Goal: Task Accomplishment & Management: Complete application form

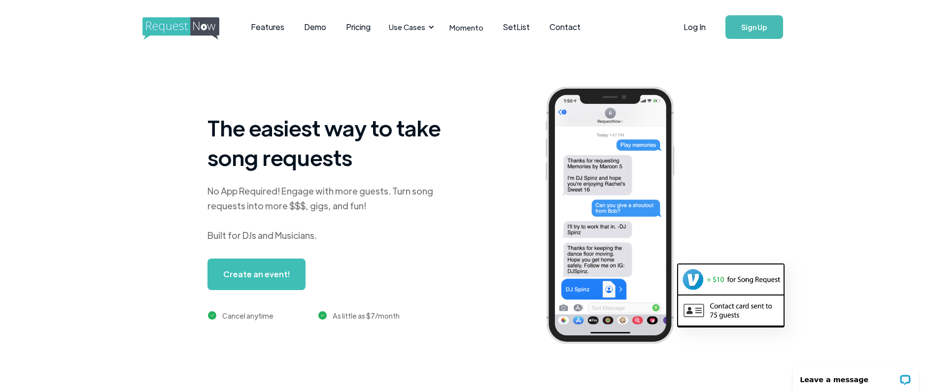
click at [273, 274] on link "Create an event!" at bounding box center [256, 275] width 98 height 32
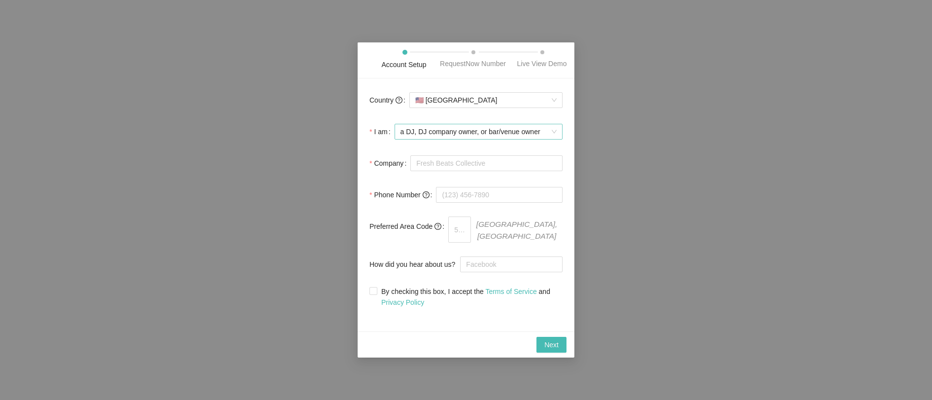
click at [513, 139] on span "a DJ, DJ company owner, or bar/venue owner" at bounding box center [479, 131] width 156 height 15
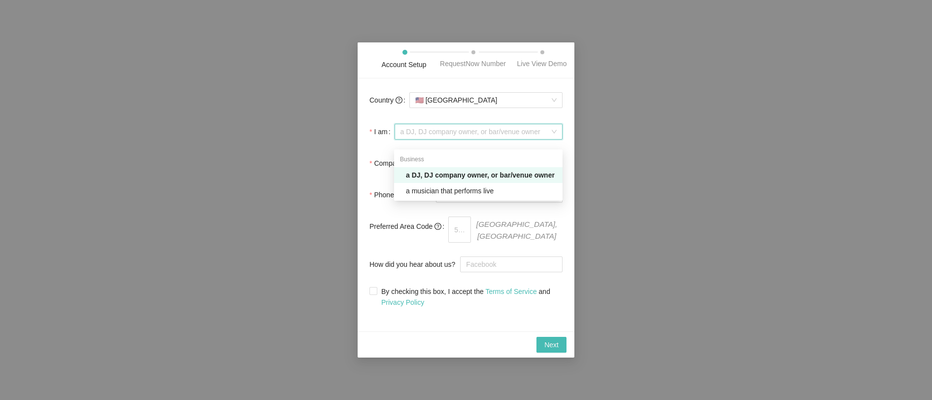
click at [513, 139] on span "a DJ, DJ company owner, or bar/venue owner" at bounding box center [479, 131] width 156 height 15
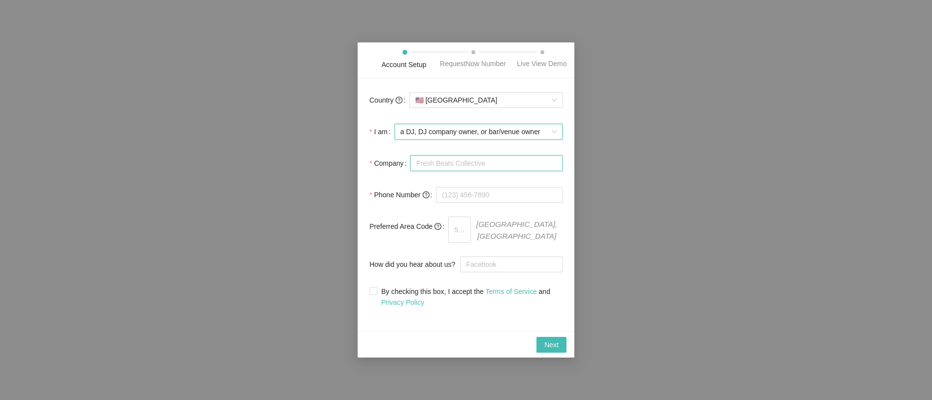
click at [490, 166] on input "Company" at bounding box center [486, 163] width 152 height 16
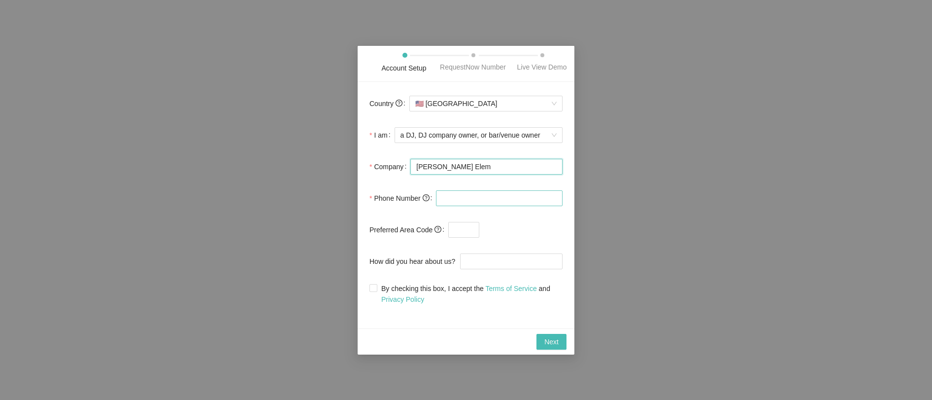
type input "Richey Elem"
click at [470, 203] on input "tel" at bounding box center [499, 198] width 127 height 16
type input "(832) 425-4967"
click at [376, 292] on span at bounding box center [374, 288] width 8 height 8
click at [376, 291] on input "By checking this box, I accept the Terms of Service and Privacy Policy" at bounding box center [373, 287] width 7 height 7
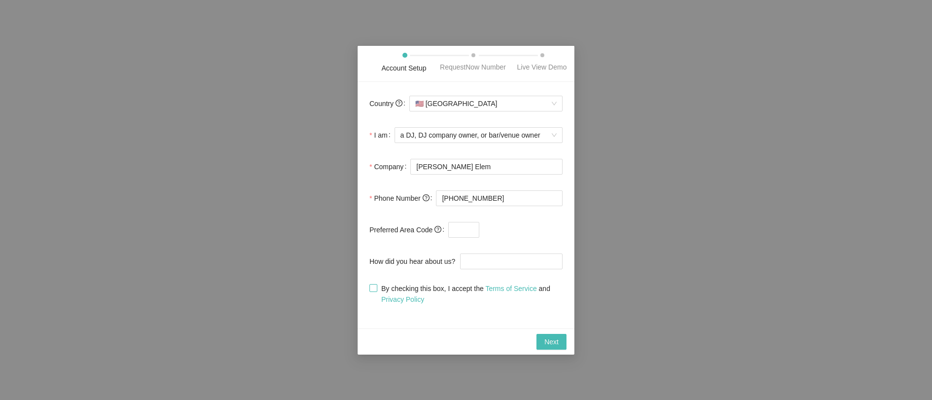
checkbox input "true"
click at [546, 347] on span "Next" at bounding box center [551, 341] width 14 height 11
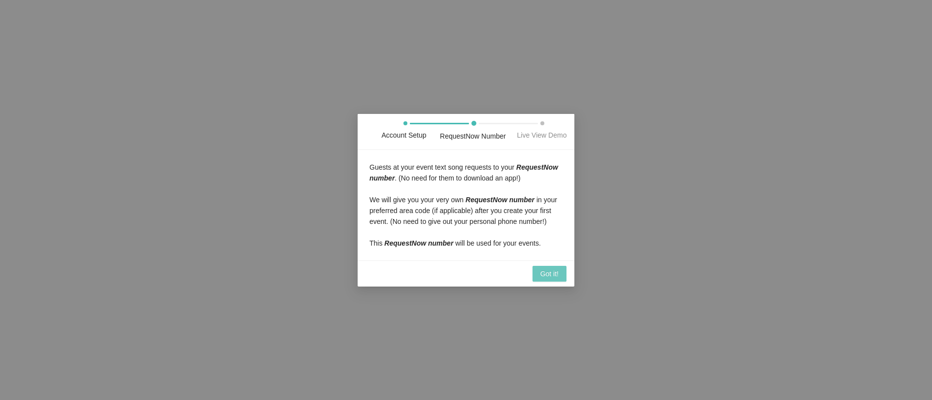
click at [545, 279] on span "Got it!" at bounding box center [550, 273] width 18 height 11
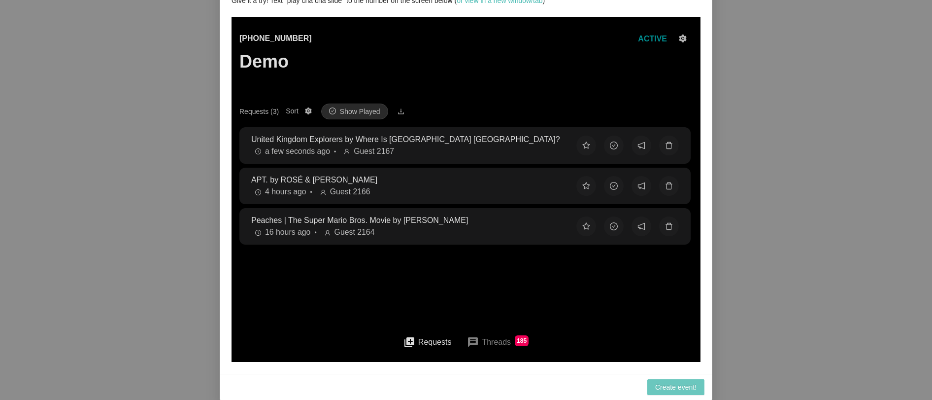
scroll to position [84, 0]
click at [192, 179] on div "Account Setup RequestNow Number Live View Demo You will see all your guests' so…" at bounding box center [466, 200] width 932 height 400
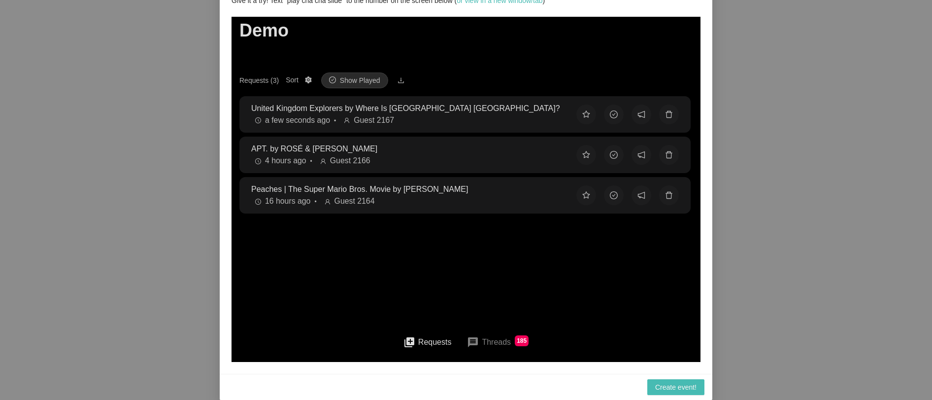
scroll to position [0, 0]
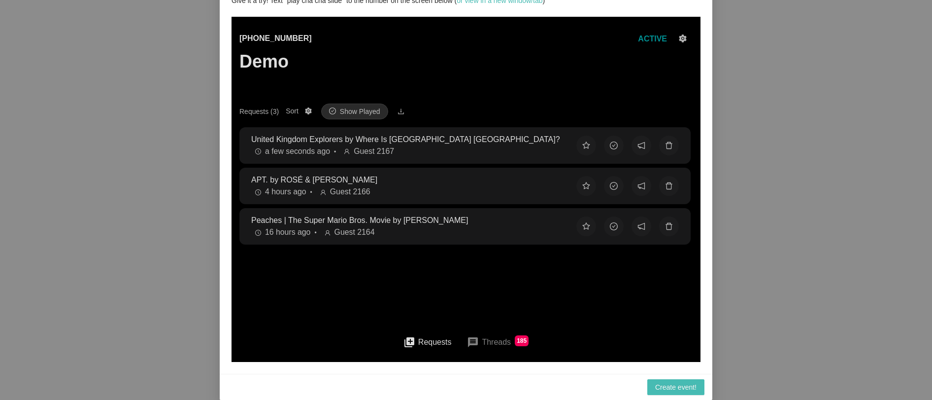
click at [425, 338] on button "queue Requests" at bounding box center [428, 342] width 64 height 22
click at [304, 292] on main "(425) 657-3354 Demo ACTIVE Requests (3) Sort Show Played United Kingdom Explore…" at bounding box center [465, 220] width 453 height 407
click at [265, 114] on div "Requests (3)" at bounding box center [258, 111] width 39 height 11
click at [303, 114] on button "Requests (3) Sort Show Played" at bounding box center [309, 111] width 12 height 12
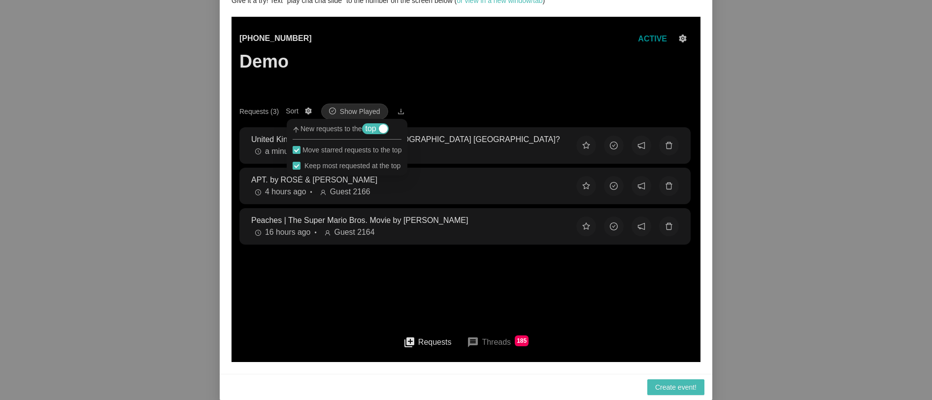
click at [204, 133] on div "Account Setup RequestNow Number Live View Demo You will see all your guests' so…" at bounding box center [466, 200] width 932 height 400
click at [372, 130] on span "top" at bounding box center [371, 128] width 11 height 11
click at [374, 130] on button "bottom" at bounding box center [382, 128] width 40 height 11
click at [389, 68] on div "(425) 657-3354 Demo ACTIVE" at bounding box center [465, 68] width 453 height 71
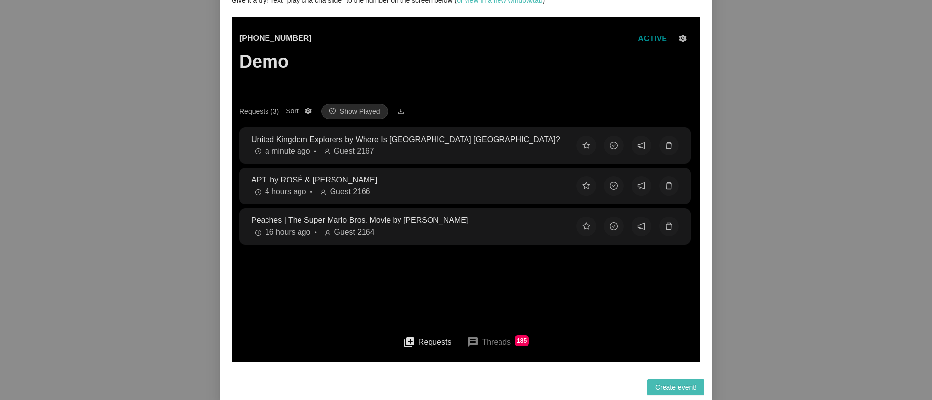
click at [504, 85] on div "(425) 657-3354 Demo ACTIVE" at bounding box center [465, 68] width 453 height 71
click at [372, 114] on span "Show Played" at bounding box center [360, 111] width 40 height 11
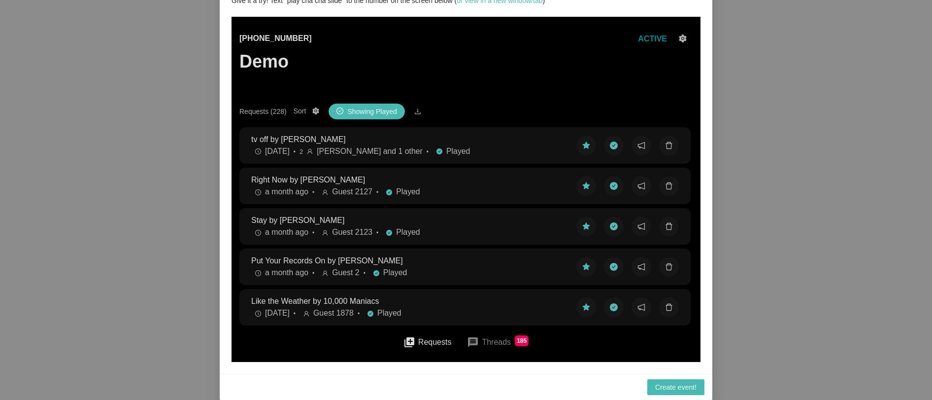
click at [123, 189] on div "Account Setup RequestNow Number Live View Demo You will see all your guests' so…" at bounding box center [466, 200] width 932 height 400
click at [360, 115] on span "Showing Played" at bounding box center [371, 111] width 49 height 11
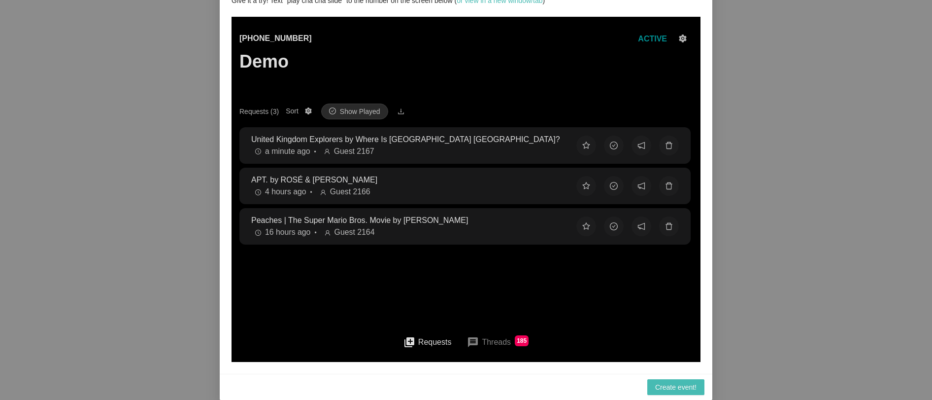
click at [263, 110] on div "Requests (3)" at bounding box center [258, 111] width 39 height 11
click at [303, 110] on button "Requests (3) Sort Show Played" at bounding box center [309, 111] width 12 height 12
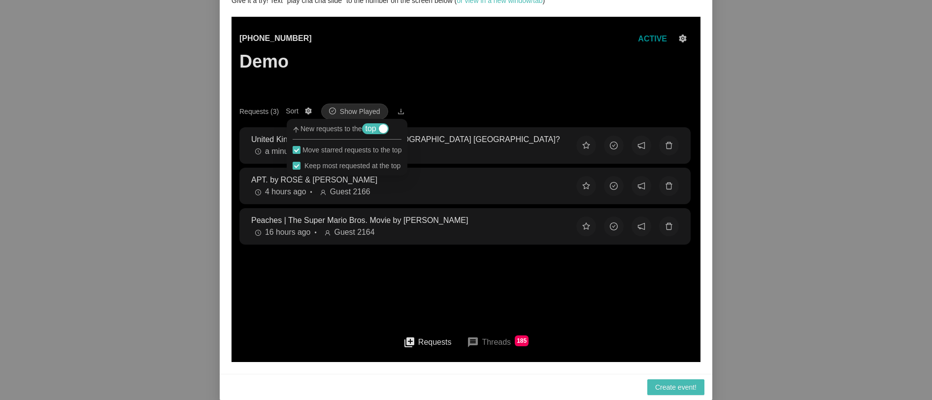
click at [260, 113] on div "Requests (3)" at bounding box center [258, 111] width 39 height 11
click at [303, 113] on button "Requests (3) Sort Show Played" at bounding box center [309, 111] width 12 height 12
click at [388, 130] on div "button" at bounding box center [383, 128] width 9 height 9
click at [187, 178] on div "Account Setup RequestNow Number Live View Demo You will see all your guests' so…" at bounding box center [466, 200] width 932 height 400
click at [172, 232] on div "Account Setup RequestNow Number Live View Demo You will see all your guests' so…" at bounding box center [466, 200] width 932 height 400
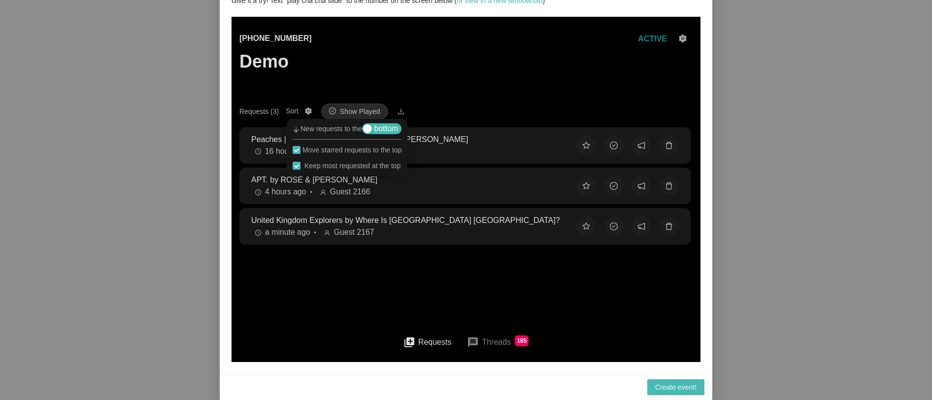
click at [747, 217] on div "Account Setup RequestNow Number Live View Demo You will see all your guests' so…" at bounding box center [466, 200] width 932 height 400
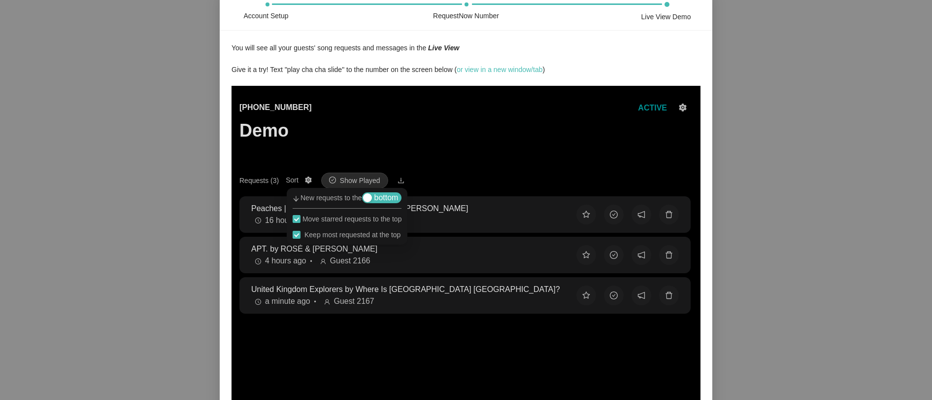
scroll to position [0, 0]
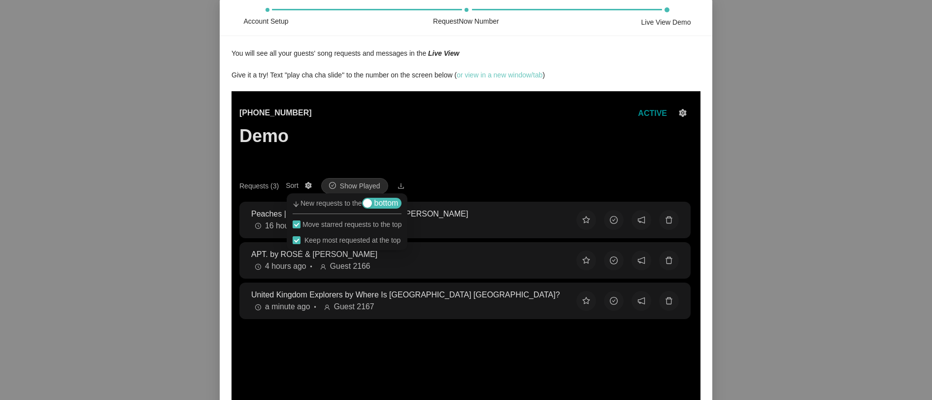
click at [524, 79] on link "or view in a new window/tab" at bounding box center [500, 75] width 86 height 8
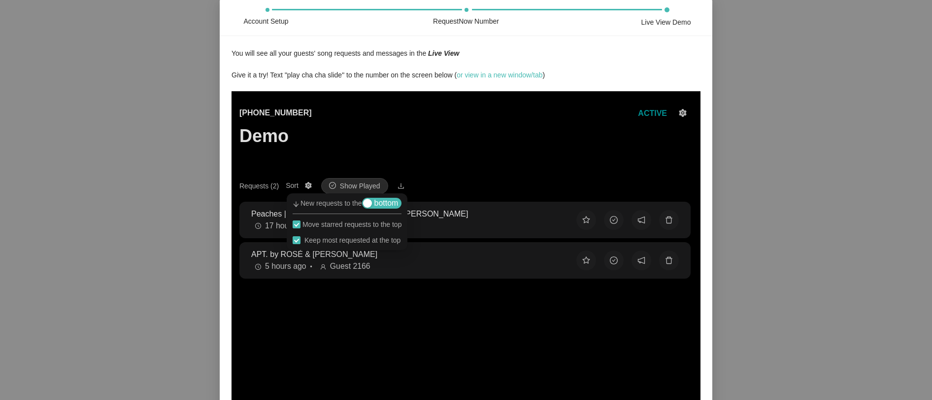
click at [92, 85] on div "Account Setup RequestNow Number Live View Demo You will see all your guests' so…" at bounding box center [466, 200] width 932 height 400
click at [147, 188] on div "Account Setup RequestNow Number Live View Demo You will see all your guests' so…" at bounding box center [466, 200] width 932 height 400
click at [487, 165] on div "(425) 657-3354 Demo ACTIVE" at bounding box center [465, 142] width 453 height 71
click at [662, 218] on button at bounding box center [669, 220] width 20 height 20
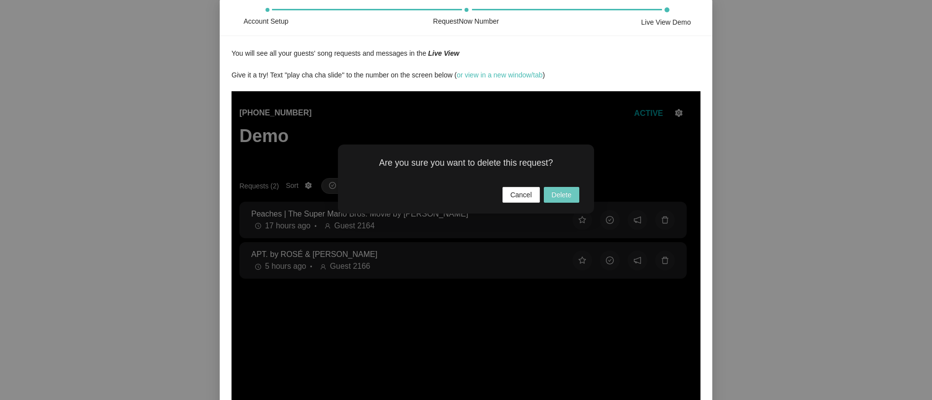
click at [571, 197] on span "Delete" at bounding box center [562, 194] width 20 height 11
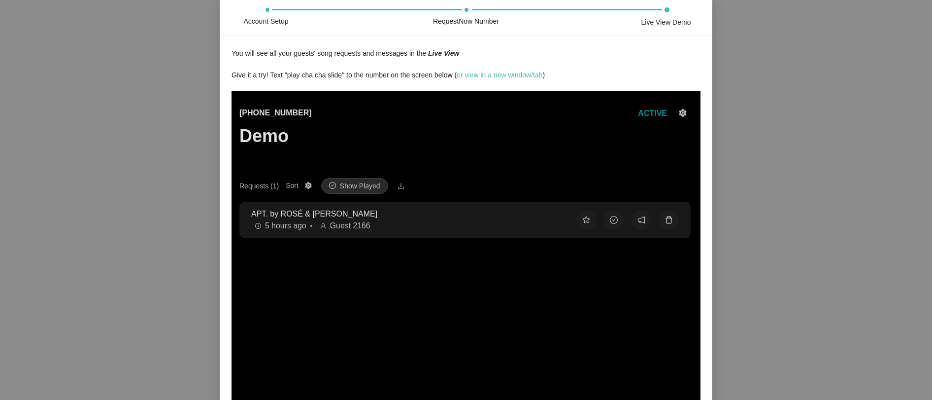
click at [665, 219] on button at bounding box center [669, 220] width 20 height 20
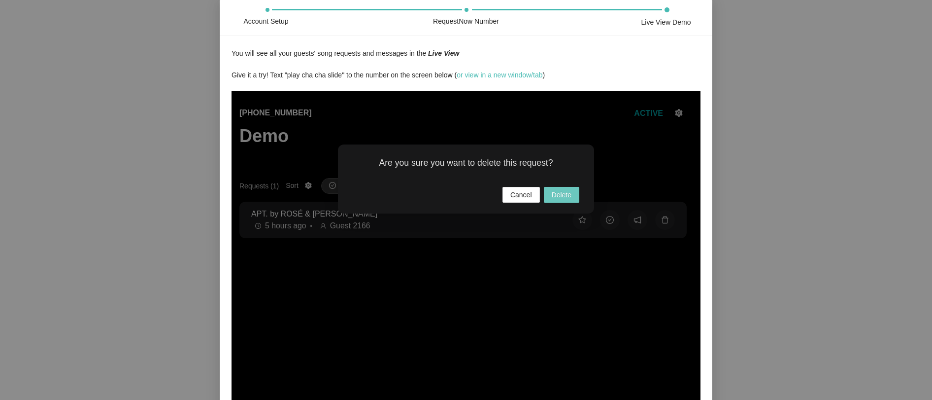
click at [552, 192] on span "Delete" at bounding box center [562, 194] width 20 height 11
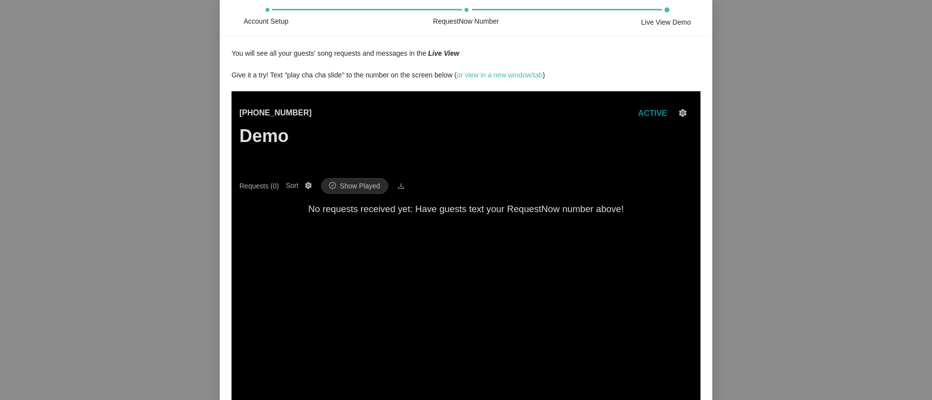
click at [666, 115] on span "ACTIVE" at bounding box center [652, 113] width 29 height 8
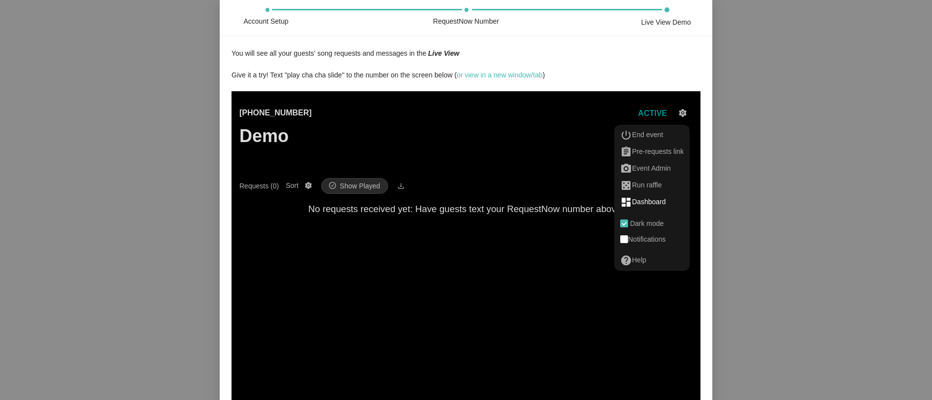
click at [669, 200] on div "dashboard Dashboard" at bounding box center [652, 202] width 64 height 12
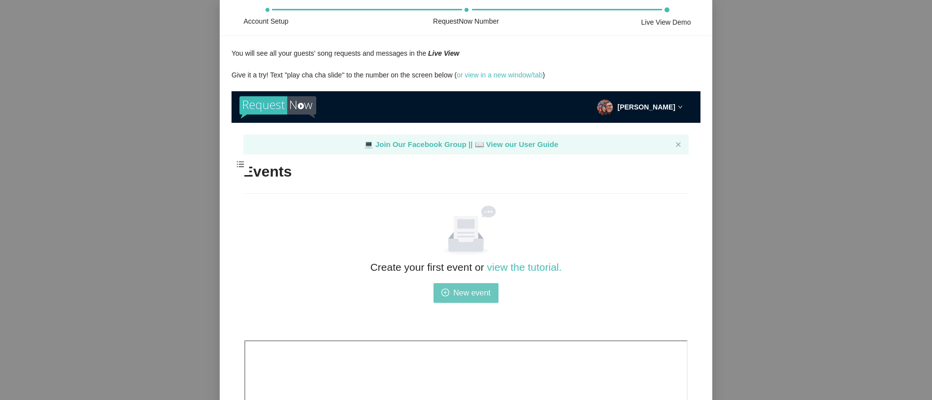
click at [459, 295] on span "New event" at bounding box center [471, 292] width 37 height 12
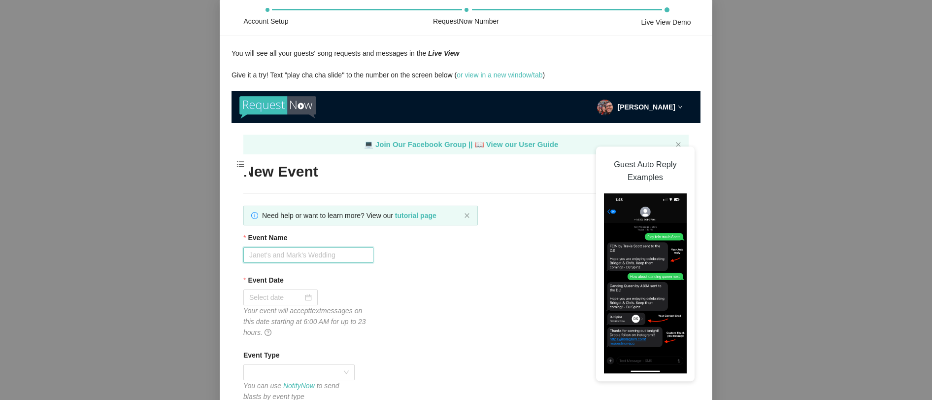
click at [337, 256] on input "Event Name" at bounding box center [308, 255] width 130 height 16
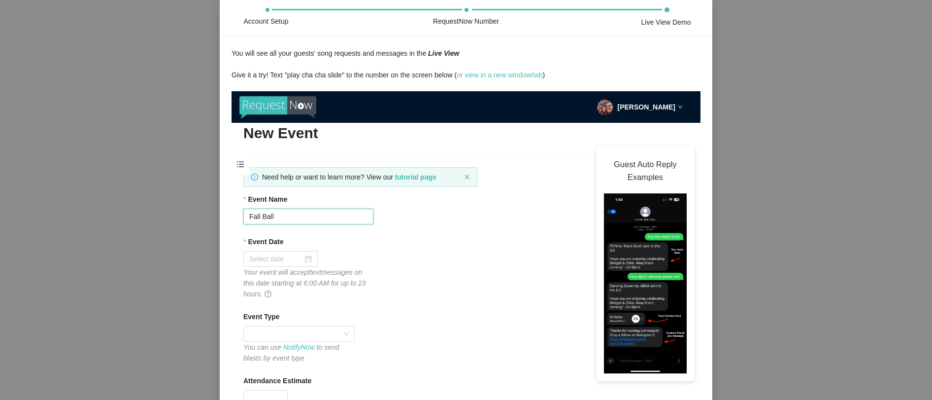
scroll to position [39, 0]
type input "Fall Ball"
click at [300, 260] on div at bounding box center [280, 258] width 63 height 11
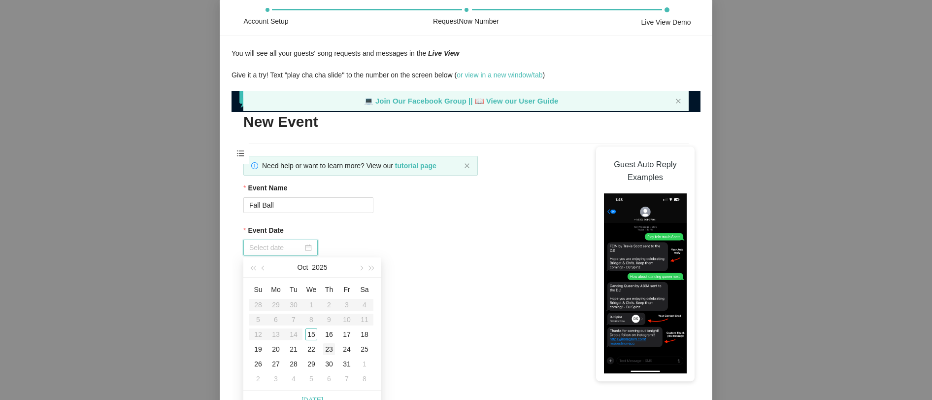
scroll to position [21, 0]
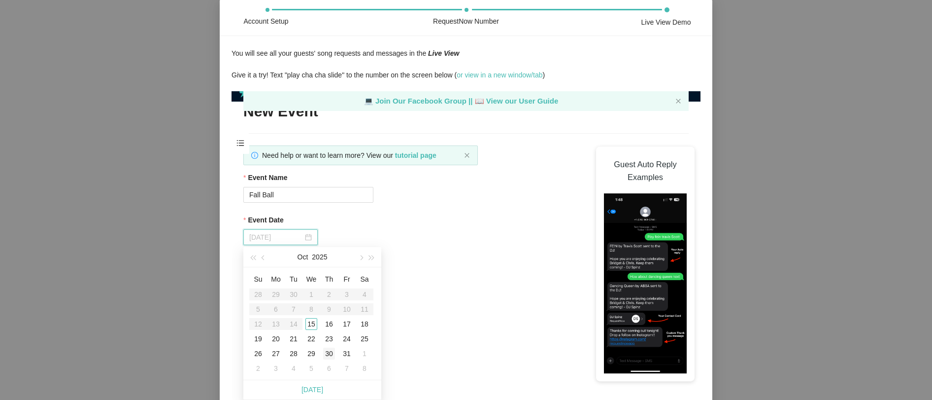
type input "10/30/2025"
click at [331, 351] on div "30" at bounding box center [329, 353] width 12 height 12
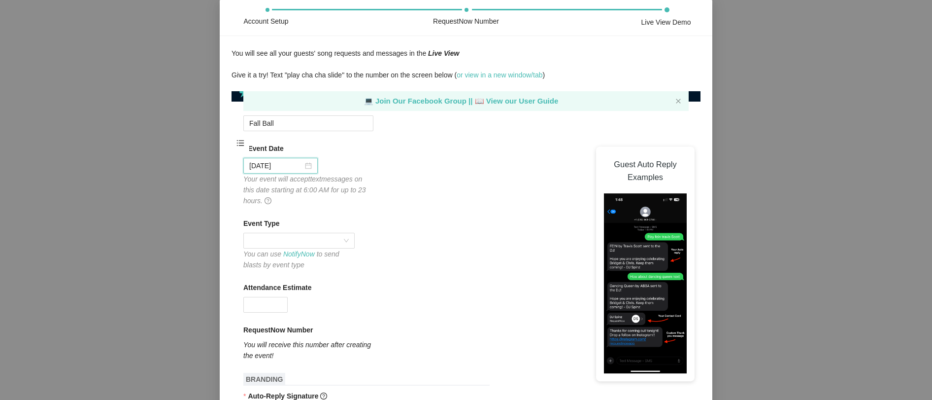
scroll to position [112, 0]
click at [324, 228] on div "Event Type" at bounding box center [465, 223] width 445 height 15
click at [324, 241] on span at bounding box center [299, 238] width 100 height 15
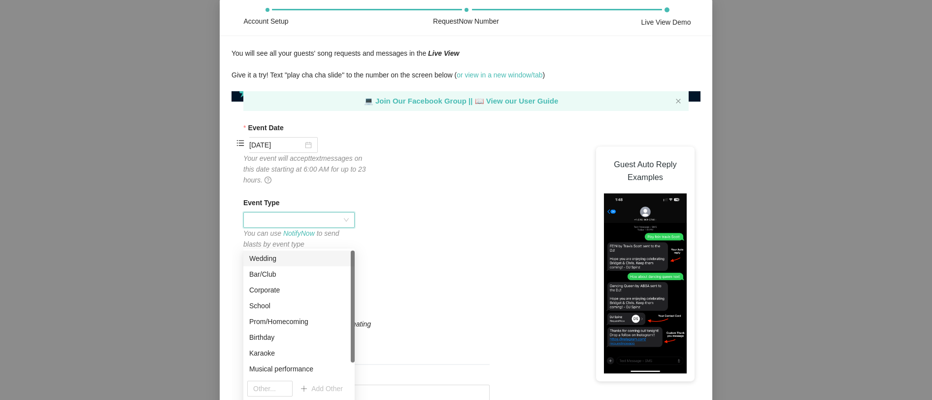
scroll to position [138, 0]
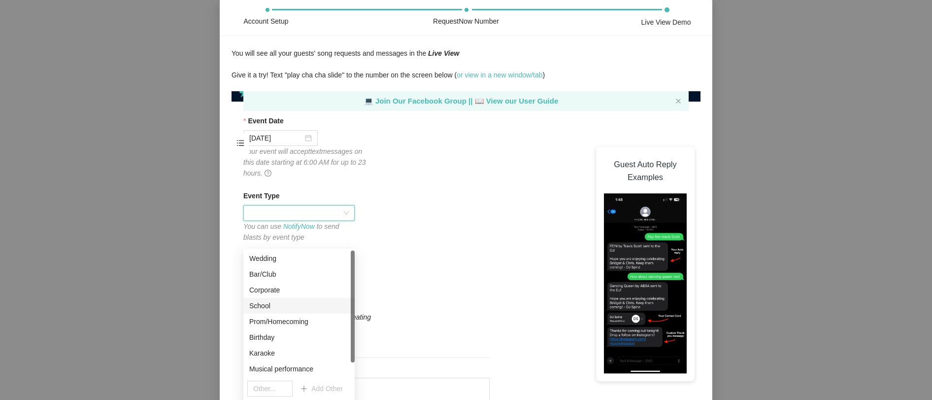
drag, startPoint x: 256, startPoint y: 311, endPoint x: 258, endPoint y: 305, distance: 5.8
click at [256, 310] on div "School" at bounding box center [298, 306] width 111 height 16
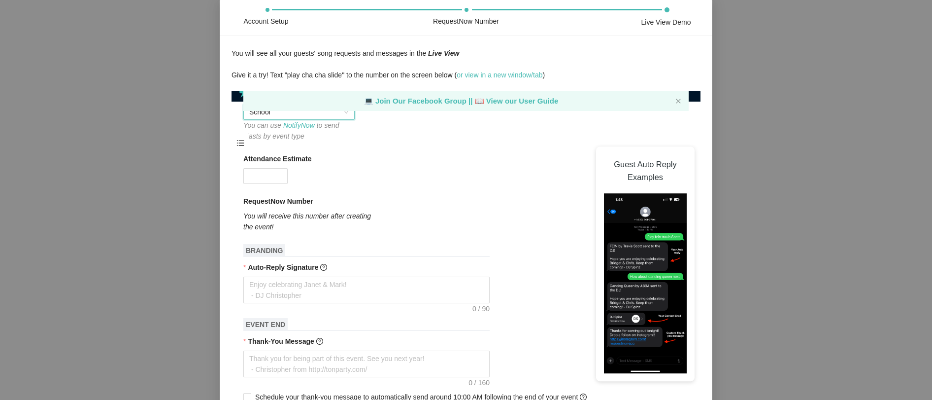
scroll to position [241, 0]
click at [264, 173] on input "Attendance Estimate" at bounding box center [265, 174] width 43 height 15
type input "100"
drag, startPoint x: 380, startPoint y: 167, endPoint x: 372, endPoint y: 197, distance: 31.8
click at [380, 167] on div "Attendance Estimate 100" at bounding box center [465, 166] width 445 height 31
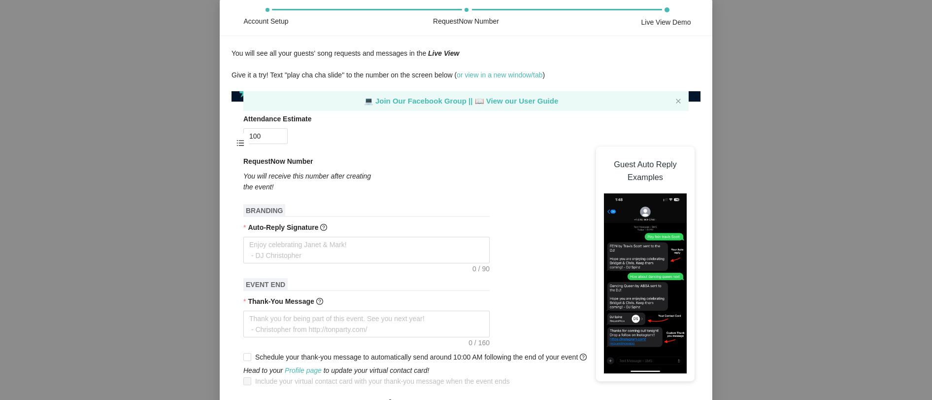
scroll to position [318, 0]
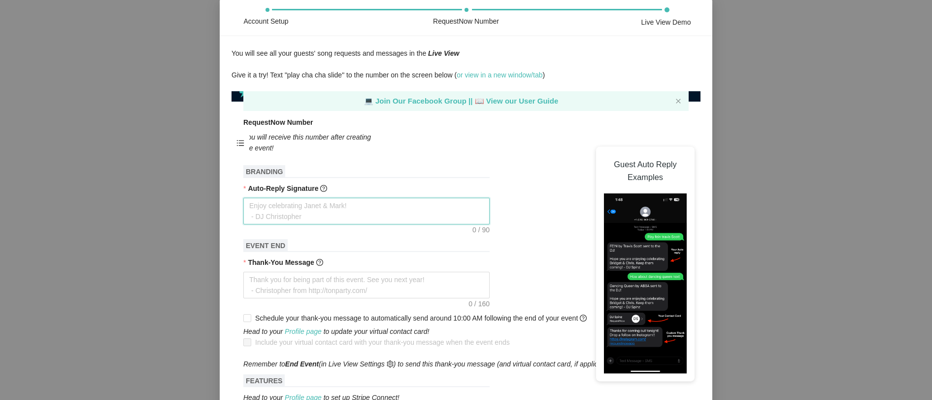
click at [374, 210] on textarea "Auto-Reply Signature" at bounding box center [366, 211] width 246 height 27
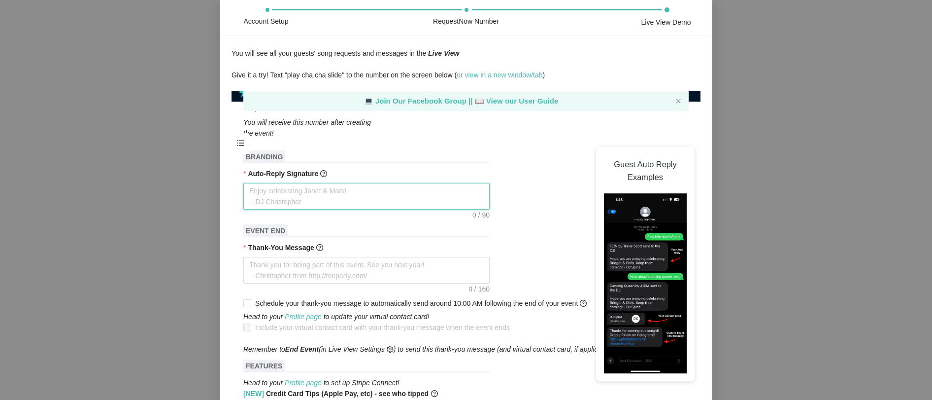
scroll to position [342, 0]
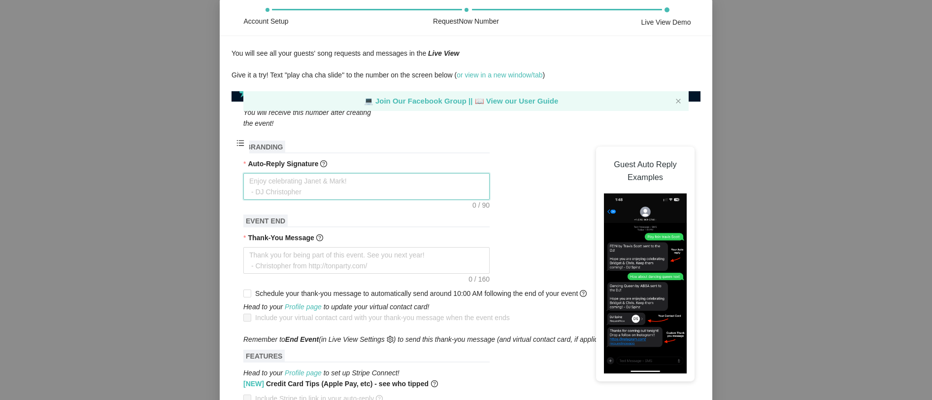
type textarea "T"
type textarea "Th"
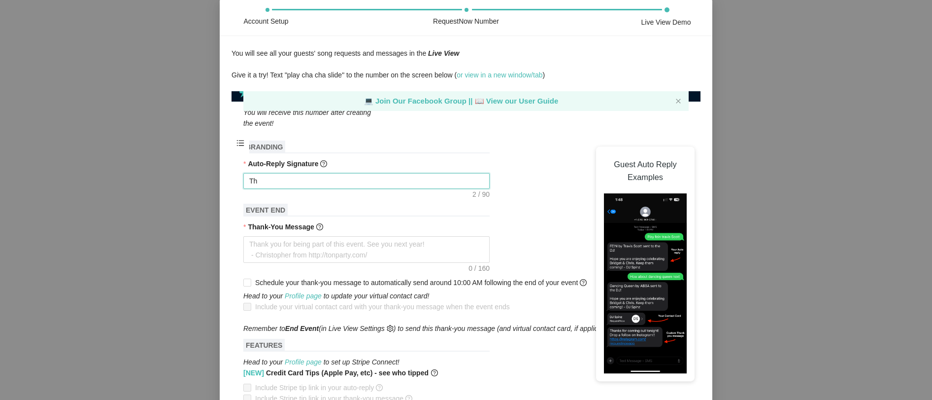
type textarea "Tha"
type textarea "Than"
type textarea "Thank"
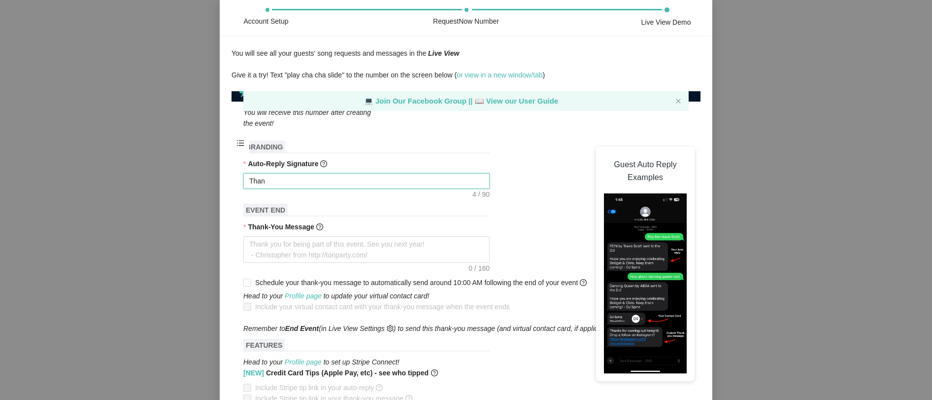
type textarea "Thank"
type textarea "Thanks"
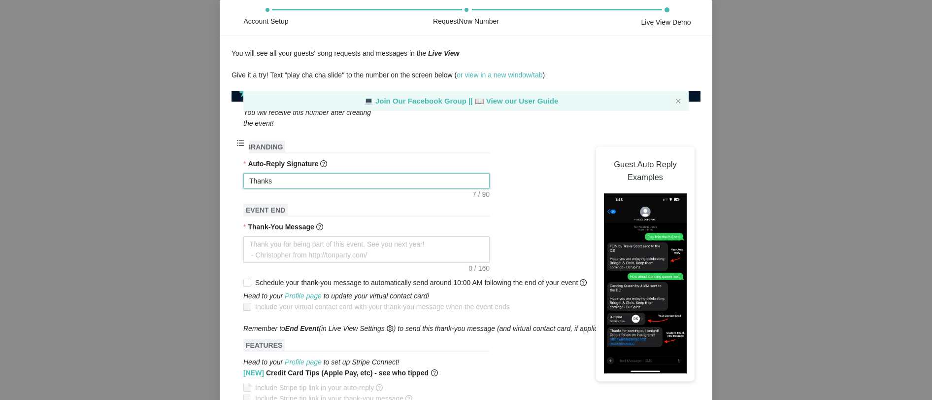
type textarea "Thanks f"
type textarea "Thanks fo"
type textarea "Thanks for"
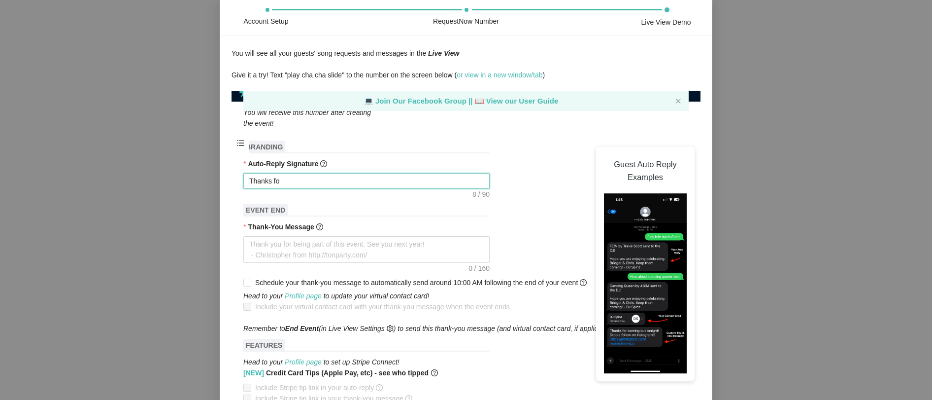
type textarea "Thanks for"
type textarea "Thanks for t"
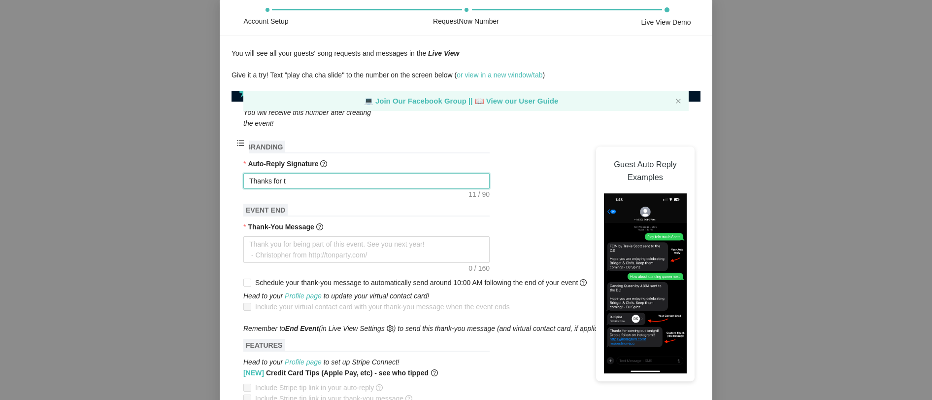
type textarea "Thanks for th"
type textarea "Thanks for the"
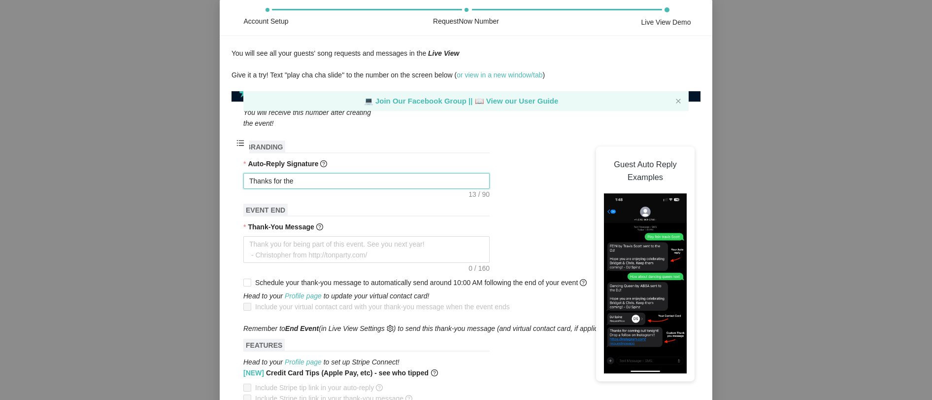
type textarea "Thanks for the"
type textarea "Thanks for the R"
type textarea "Thanks for the Re"
type textarea "Thanks for the R"
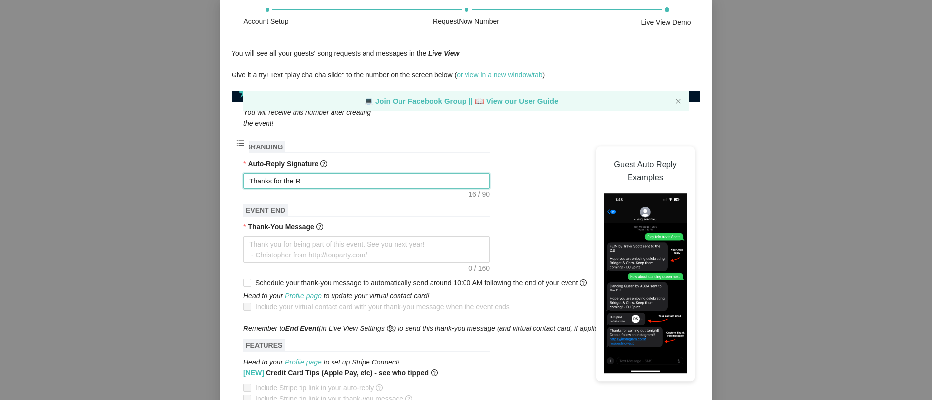
type textarea "Thanks for the"
type textarea "Thanks for the t"
type textarea "Thanks for the tr"
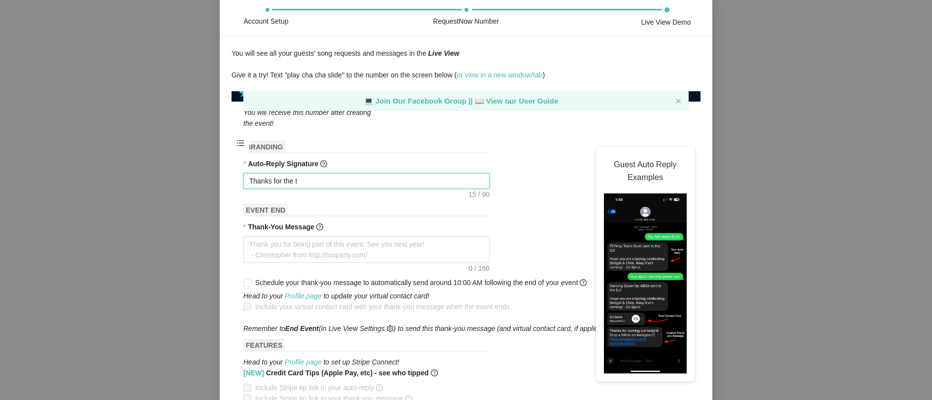
type textarea "Thanks for the tr"
type textarea "Thanks for the t"
type textarea "Thanks for the"
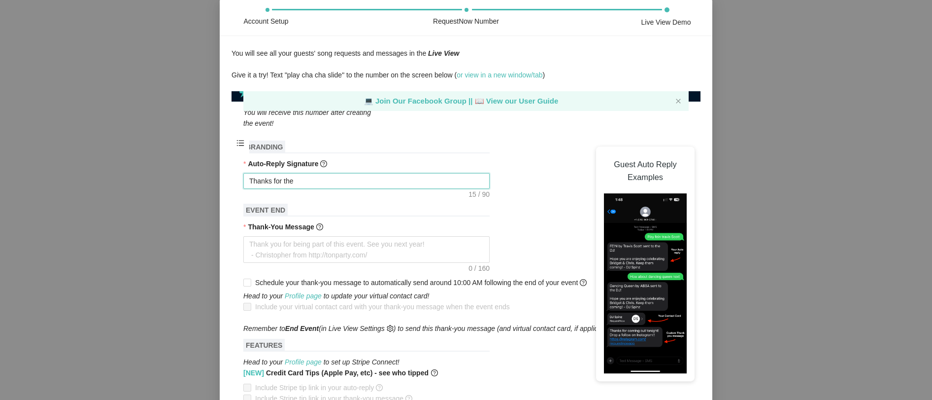
type textarea "Thanks for the r"
type textarea "Thanks for the re"
type textarea "Thanks for the req"
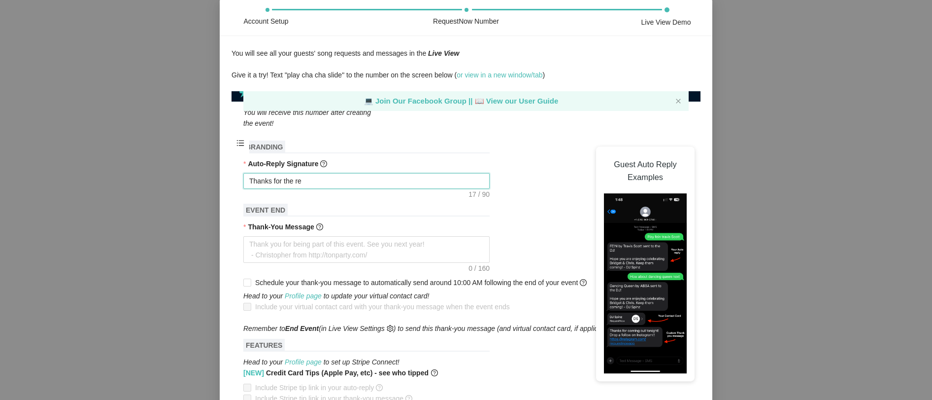
type textarea "Thanks for the req"
type textarea "Thanks for the requ"
type textarea "Thanks for the reque"
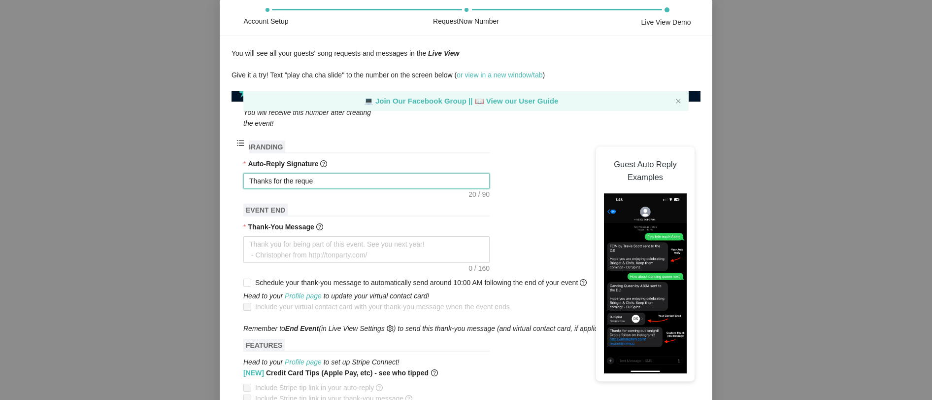
type textarea "Thanks for the reques"
type textarea "Thanks for the request"
type textarea "Thanks for the request!"
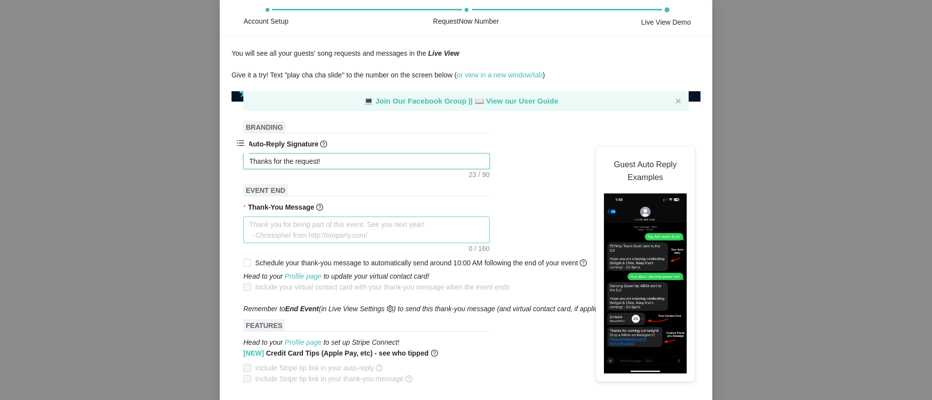
scroll to position [371, 0]
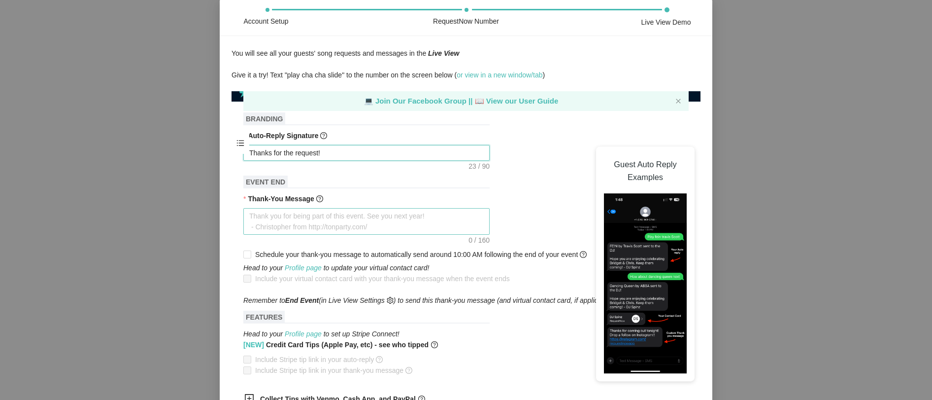
type textarea "Thanks for the request!"
click at [412, 219] on textarea "Thank-You Message" at bounding box center [366, 221] width 246 height 27
click at [338, 149] on textarea "Thanks for the request!" at bounding box center [366, 153] width 246 height 16
drag, startPoint x: 334, startPoint y: 152, endPoint x: 248, endPoint y: 145, distance: 86.0
click at [248, 145] on section "New event Upgrade to Full Access Events Number & QR Code Plan NotifyNow Tutoria…" at bounding box center [466, 273] width 469 height 345
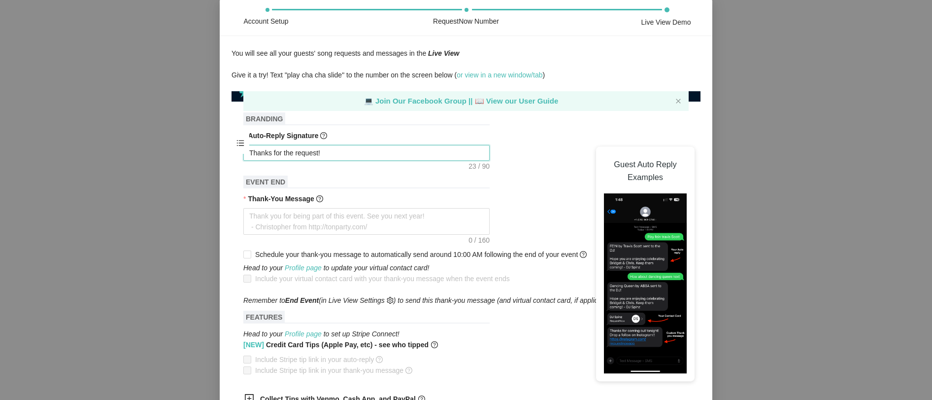
click at [245, 159] on textarea "Thanks for the request!" at bounding box center [366, 153] width 246 height 16
click at [257, 215] on textarea "Thank-You Message" at bounding box center [366, 221] width 246 height 27
type textarea "T"
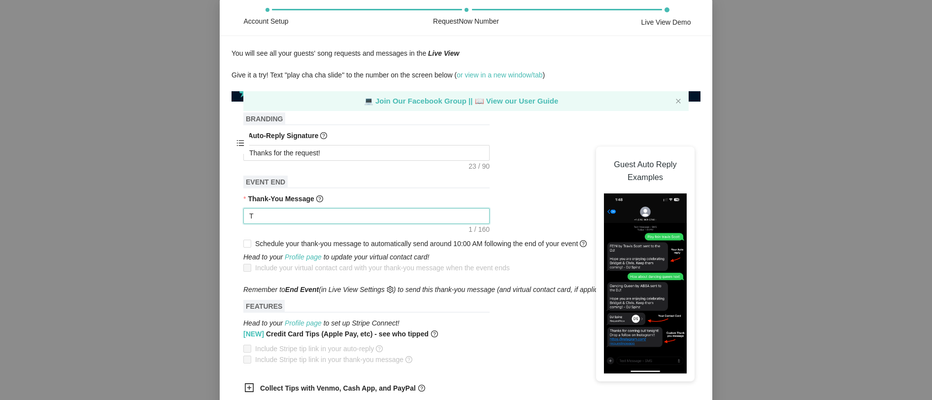
type textarea "Th"
type textarea "Tha"
type textarea "Than"
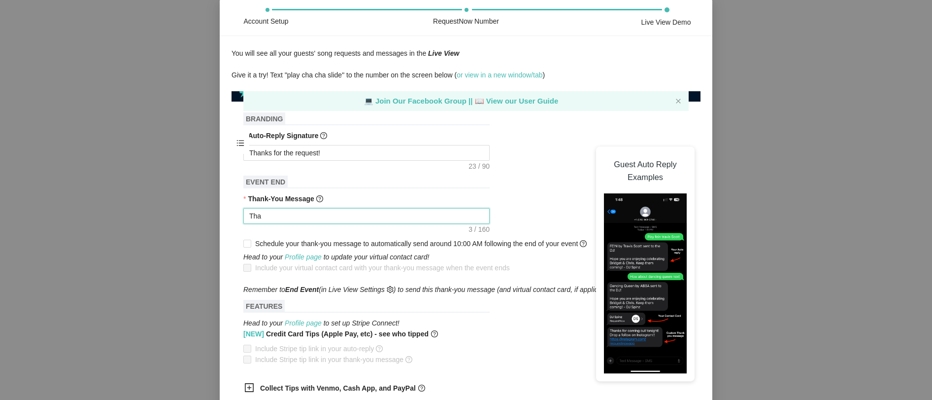
type textarea "Than"
type textarea "Thank"
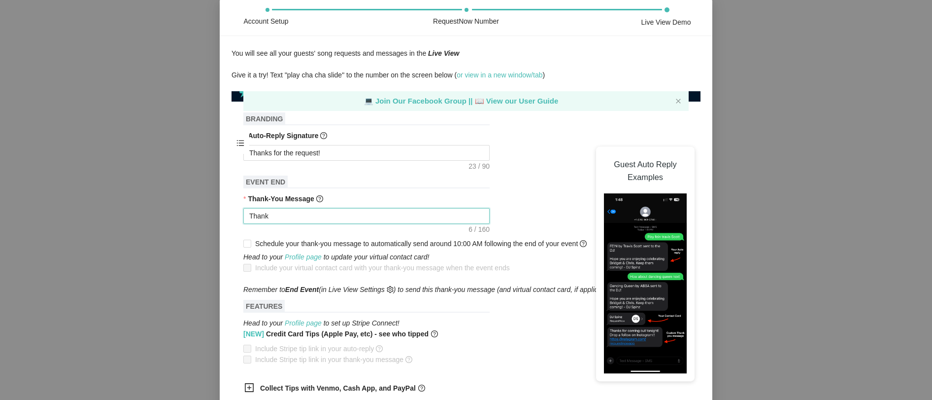
type textarea "Thank y"
type textarea "Thank yo"
type textarea "Thank you"
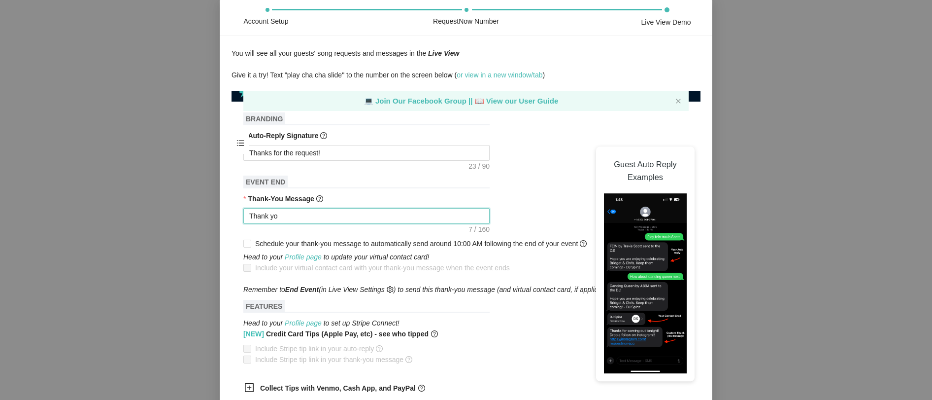
type textarea "Thank you"
type textarea "Thank you f"
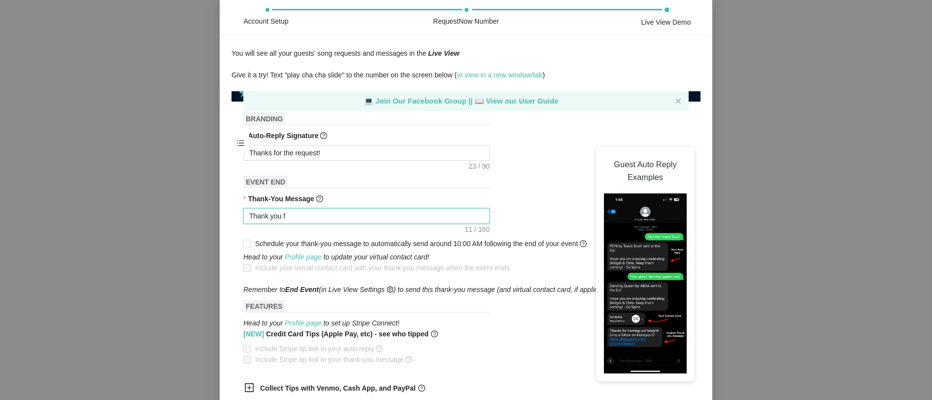
type textarea "Thank you fo"
type textarea "Thank you for"
type textarea "Thank you fo"
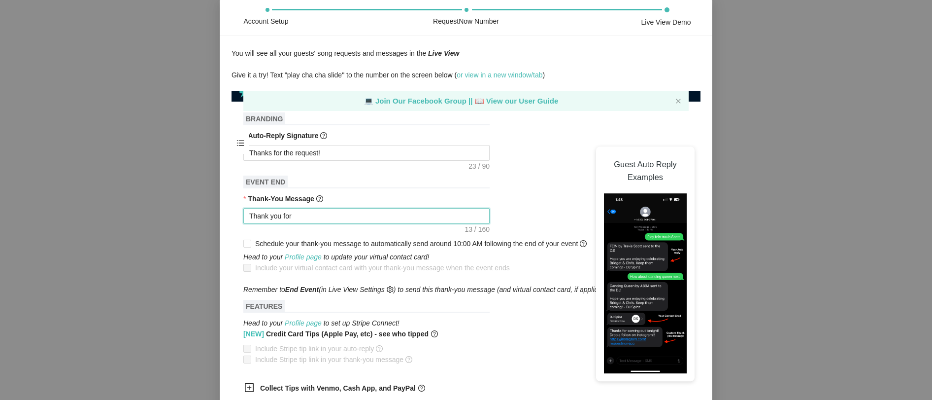
type textarea "Thank you fo"
type textarea "Thank you for"
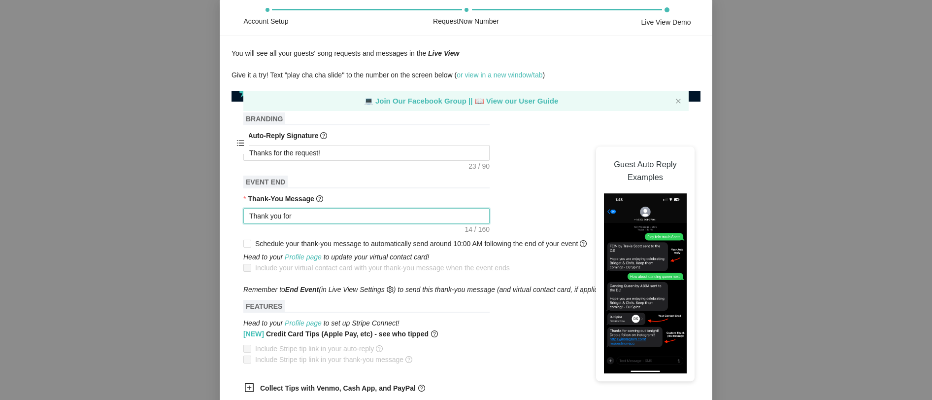
type textarea "Thank you for c"
type textarea "Thank you for co"
type textarea "Thank you for com"
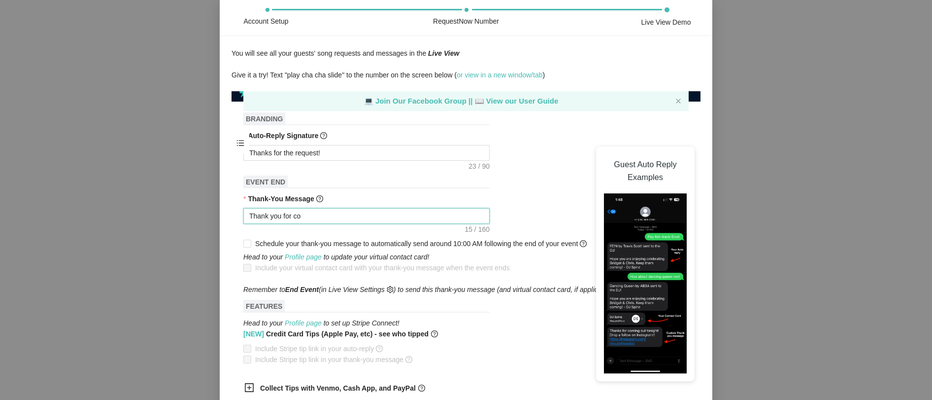
type textarea "Thank you for com"
type textarea "Thank you for comi"
type textarea "Thank you for comin"
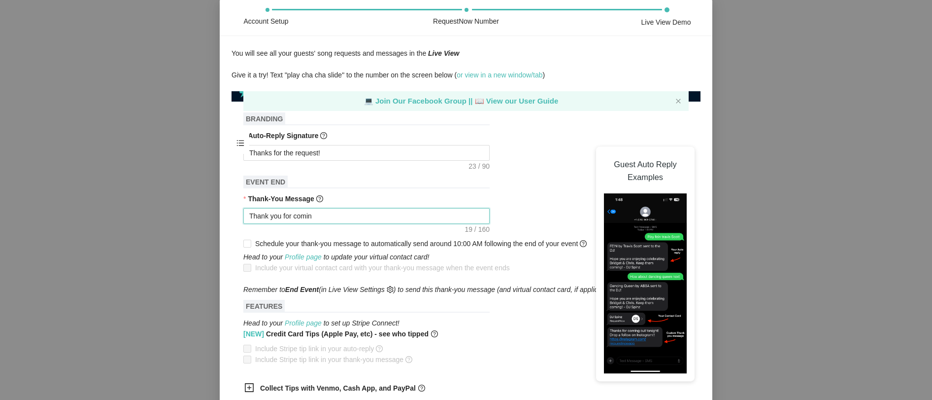
type textarea "Thank you for coming"
type textarea "Thank you for coming t"
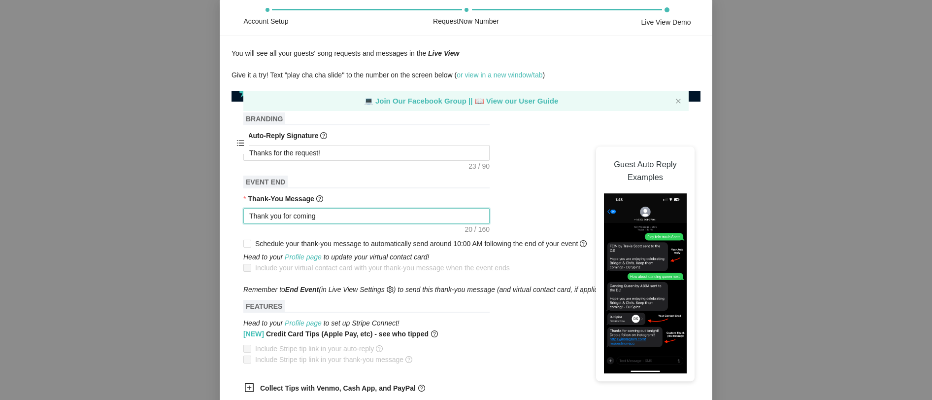
type textarea "Thank you for coming t"
type textarea "Thank you for coming to"
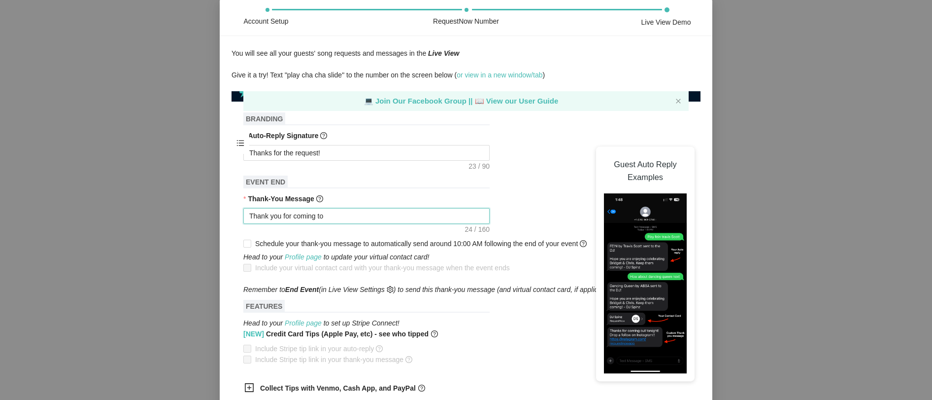
type textarea "Thank you for coming to t"
type textarea "Thank you for coming to th"
type textarea "Thank you for coming to t"
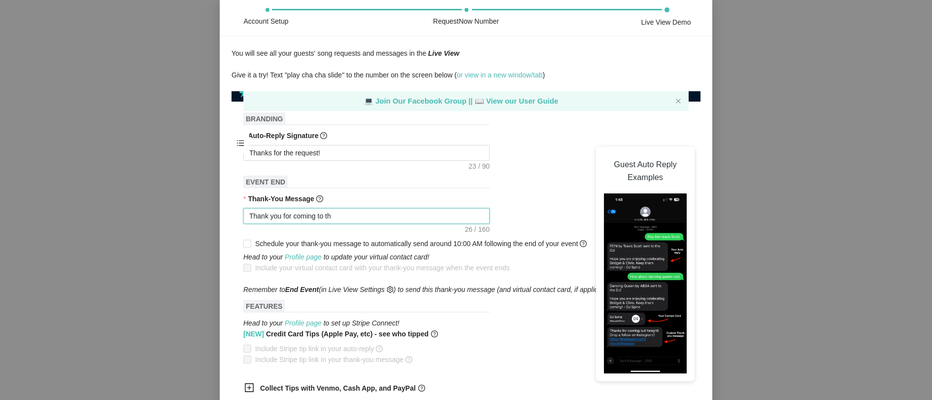
type textarea "Thank you for coming to t"
type textarea "Thank you for coming to"
type textarea "Thank you for coming to o"
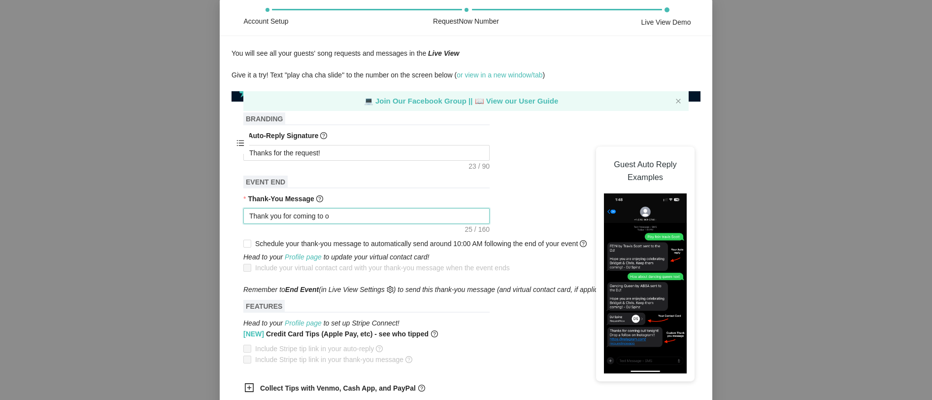
type textarea "Thank you for coming to ou"
type textarea "Thank you for coming to our"
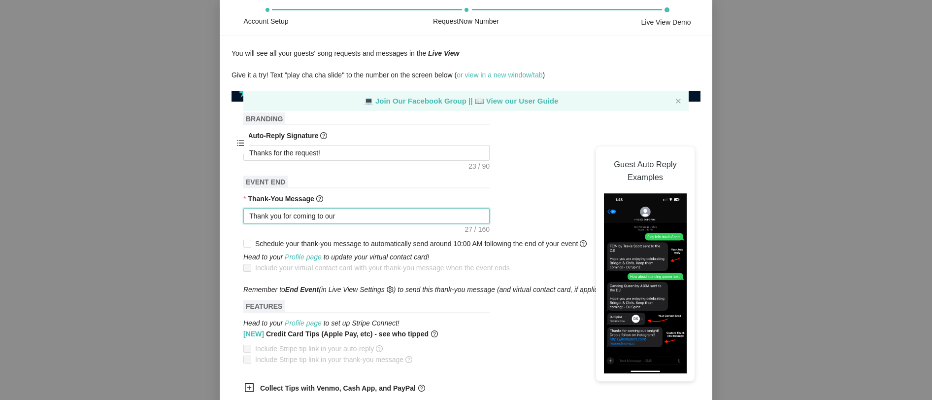
type textarea "Thank you for coming to our"
type textarea "Thank you for coming to our F"
type textarea "Thank you for coming to our Fa"
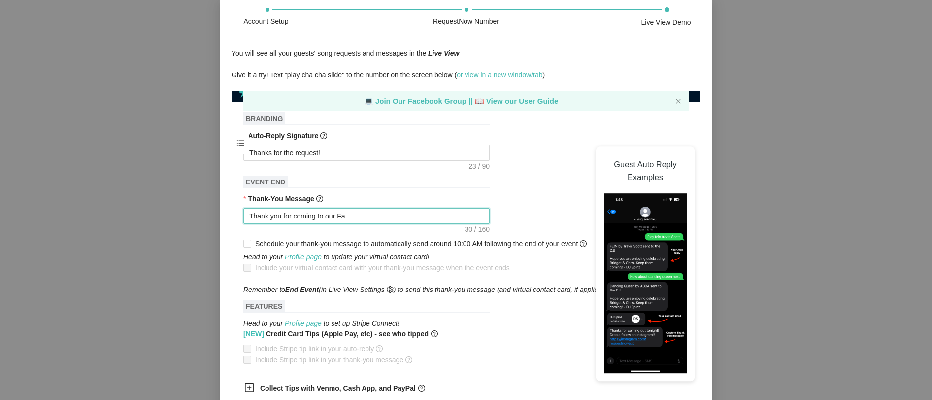
type textarea "Thank you for coming to our Fal"
type textarea "Thank you for coming to our Fall"
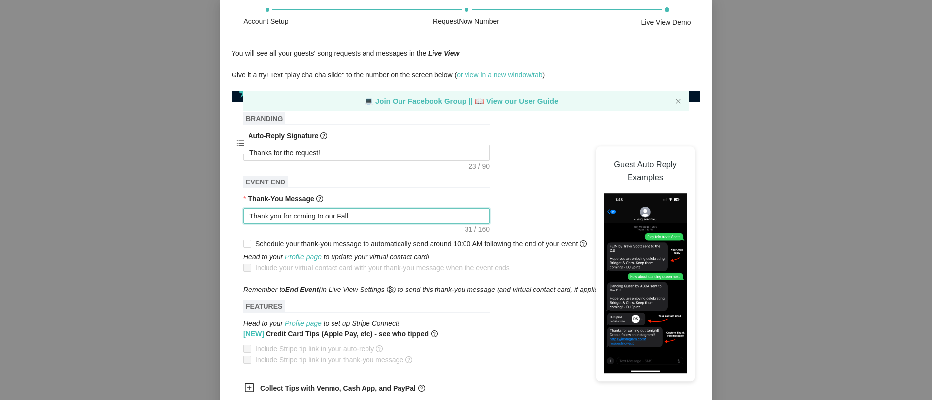
type textarea "Thank you for coming to our Fall"
type textarea "Thank you for coming to our Fall B"
type textarea "Thank you for coming to our Fall Ba"
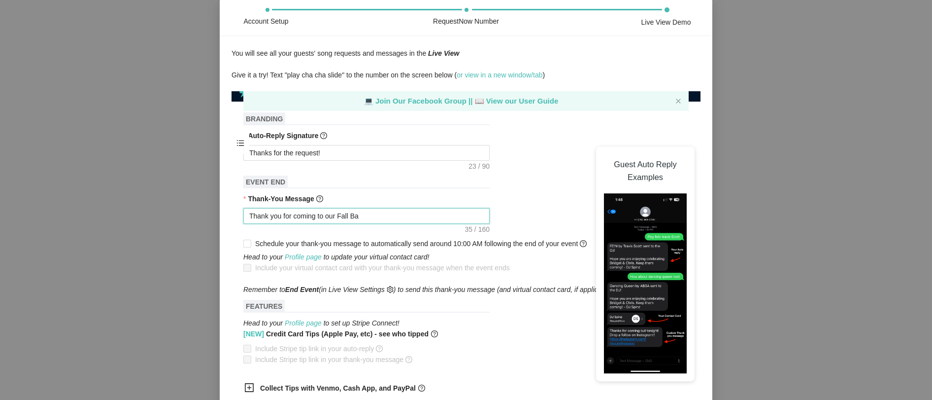
type textarea "Thank you for coming to our Fall Bal"
type textarea "Thank you for coming to our Fall Ball"
type textarea "Thank you for coming to our Fall Ball!"
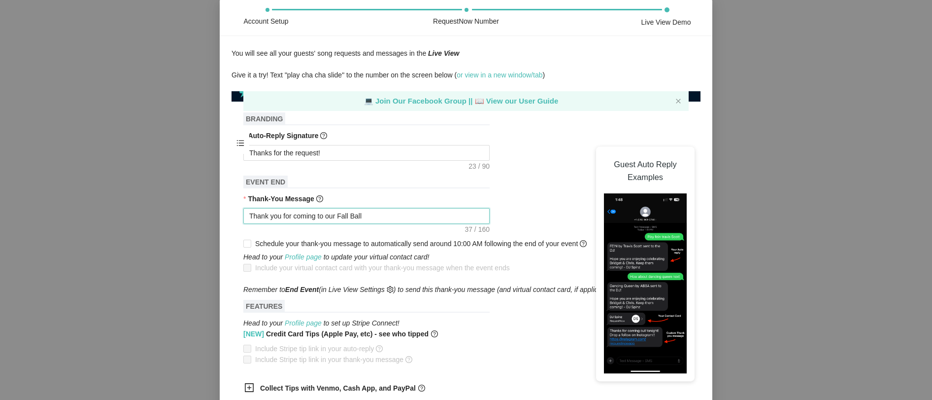
type textarea "Thank you for coming to our Fall Ball!"
type textarea "Thank you for coming to our Fall Ball! S"
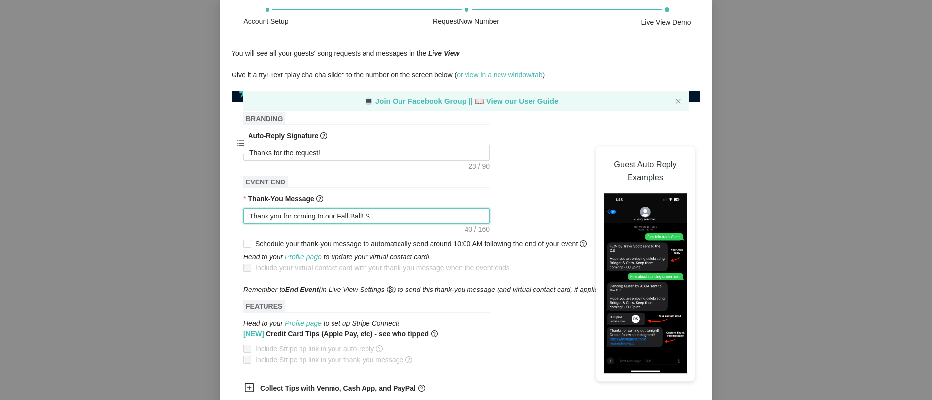
type textarea "Thank you for coming to our Fall Ball! Se"
type textarea "Thank you for coming to our Fall Ball! See"
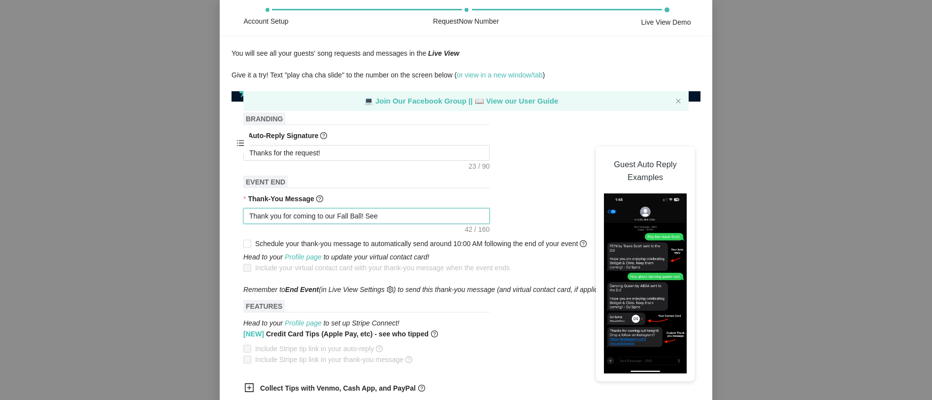
type textarea "Thank you for coming to our Fall Ball! See"
type textarea "Thank you for coming to our Fall Ball! See y"
type textarea "Thank you for coming to our Fall Ball! See yo"
type textarea "Thank you for coming to our Fall Ball! See you"
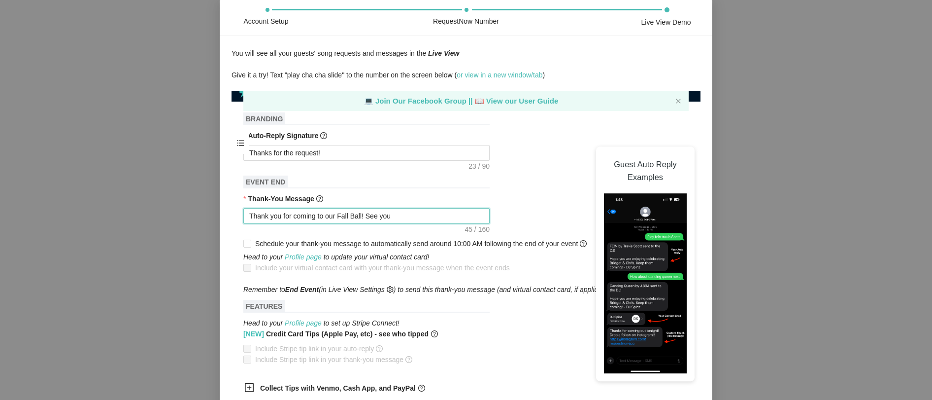
type textarea "Thank you for coming to our Fall Ball! See you"
type textarea "Thank you for coming to our Fall Ball! See you n"
type textarea "Thank you for coming to our Fall Ball! See you ne"
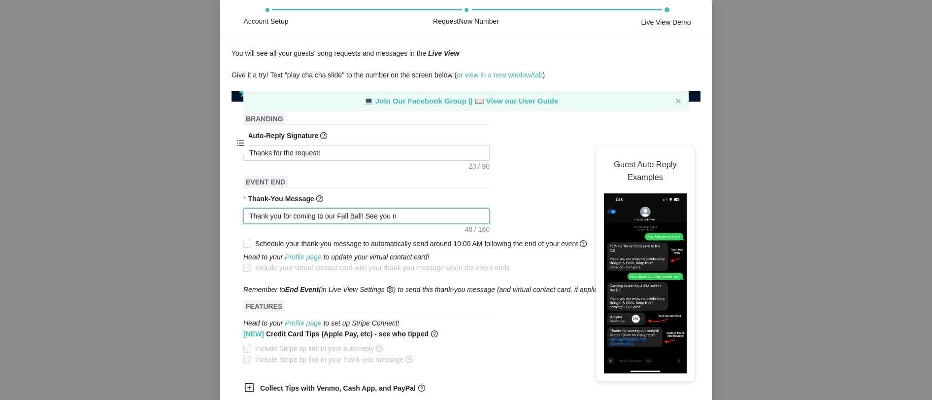
type textarea "Thank you for coming to our Fall Ball! See you ne"
type textarea "Thank you for coming to our Fall Ball! See you ned"
type textarea "Thank you for coming to our Fall Ball! See you nedt"
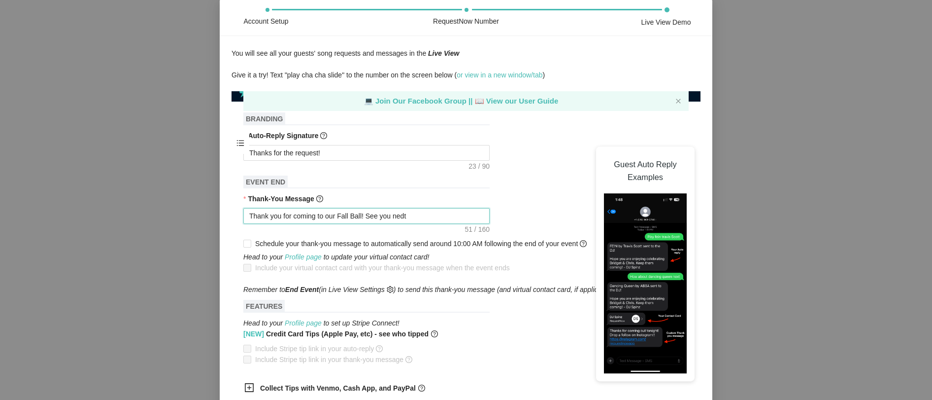
type textarea "Thank you for coming to our Fall Ball! See you ned"
type textarea "Thank you for coming to our Fall Ball! See you ne"
type textarea "Thank you for coming to our Fall Ball! See you nex"
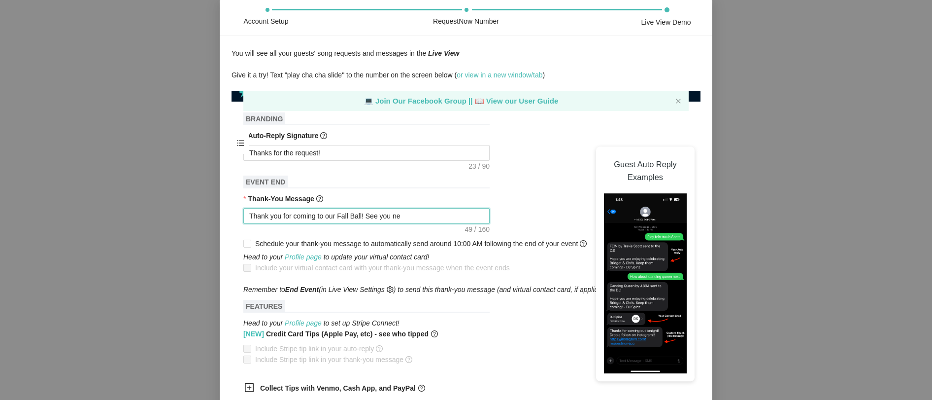
type textarea "Thank you for coming to our Fall Ball! See you nex"
type textarea "Thank you for coming to our Fall Ball! See you next"
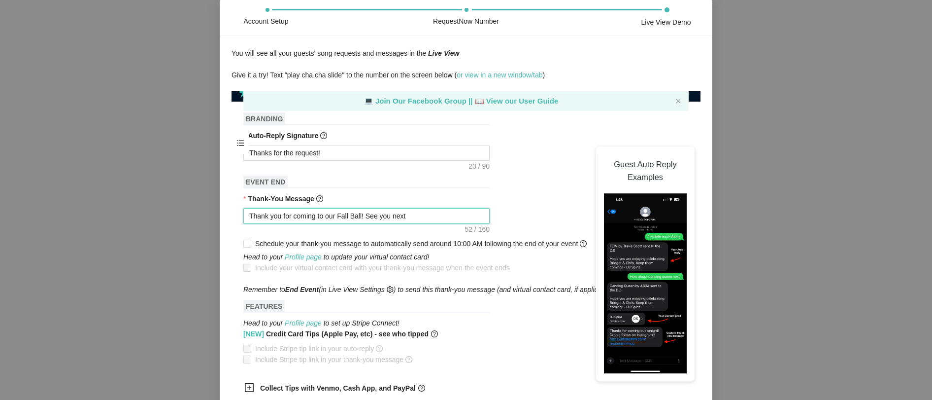
type textarea "Thank you for coming to our Fall Ball! See you next y"
type textarea "Thank you for coming to our Fall Ball! See you next ye"
type textarea "Thank you for coming to our Fall Ball! See you next yea"
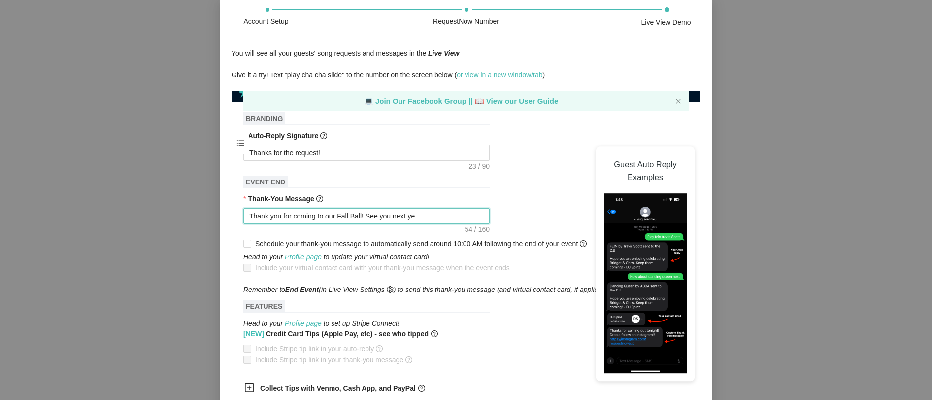
type textarea "Thank you for coming to our Fall Ball! See you next yea"
type textarea "Thank you for coming to our Fall Ball! See you next year"
type textarea "Thank you for coming to our Fall Ball! See you next year!"
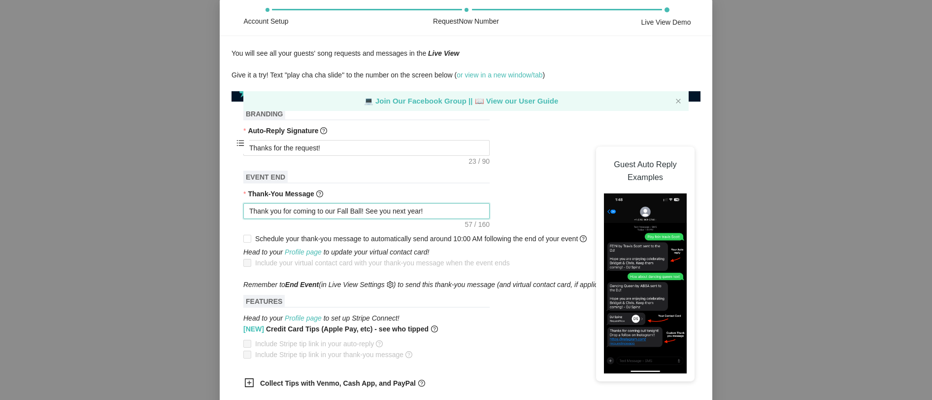
scroll to position [381, 0]
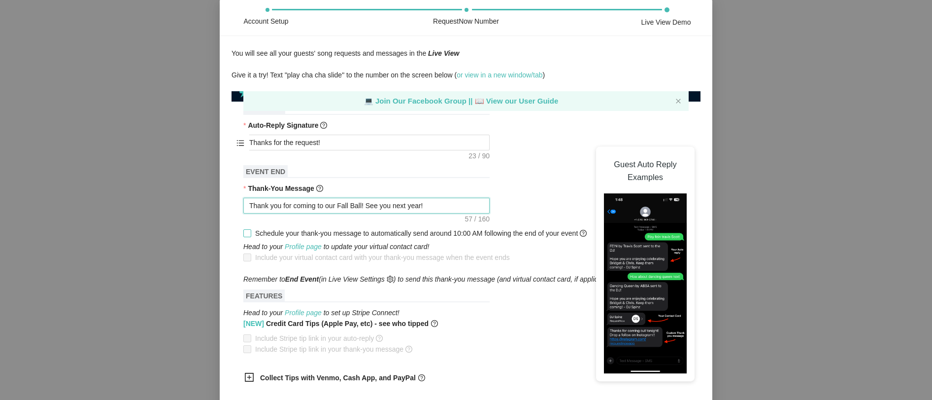
type textarea "Thank you for coming to our Fall Ball! See you next year!"
click at [264, 232] on span "Schedule your thank-you message to automatically send around 10:00 AM following…" at bounding box center [421, 233] width 332 height 8
click at [250, 232] on input "Schedule your thank-you message to automatically send around 10:00 AM following…" at bounding box center [246, 232] width 7 height 7
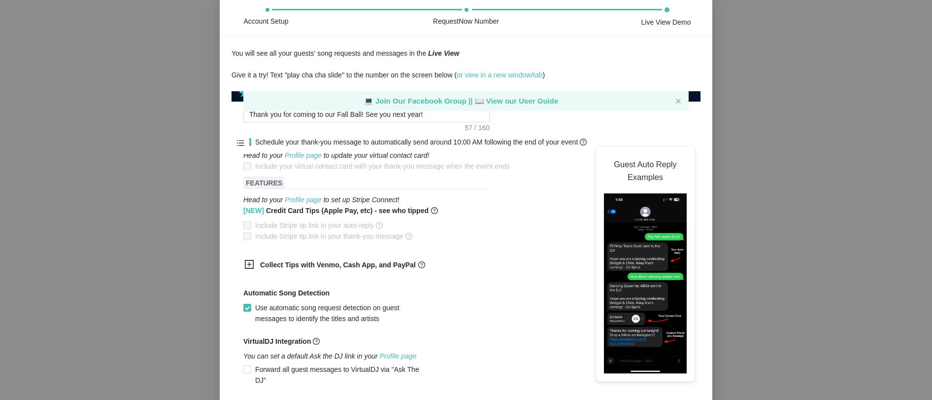
scroll to position [477, 0]
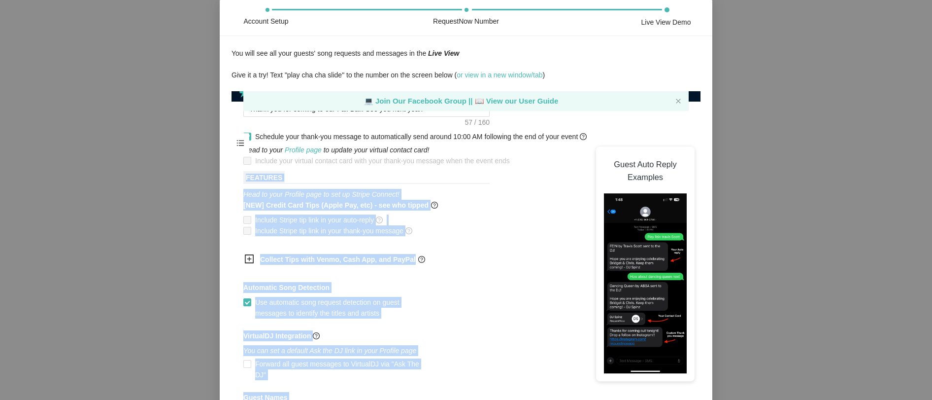
drag, startPoint x: 644, startPoint y: 151, endPoint x: 548, endPoint y: 157, distance: 96.8
click at [548, 157] on div "New Event Need help or want to learn more? View our tutorial page Event Name Fa…" at bounding box center [465, 92] width 445 height 858
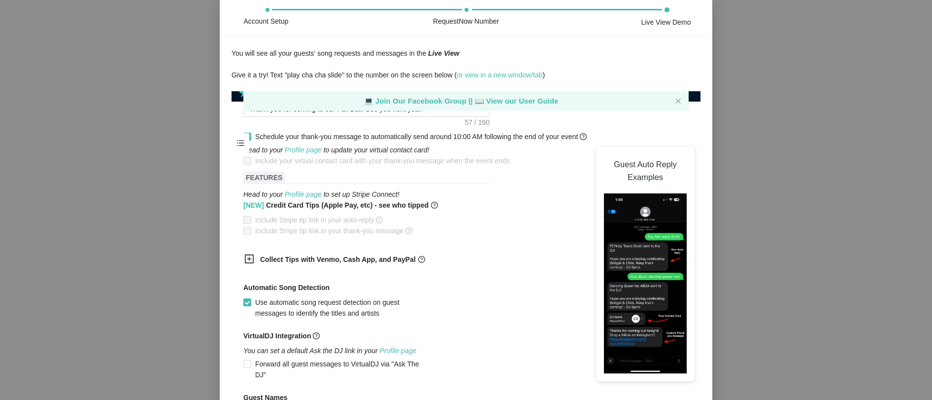
click at [500, 198] on form "Event Name Fall Ball Event Date 10/30/2025 Your event will accept text messages…" at bounding box center [465, 126] width 445 height 787
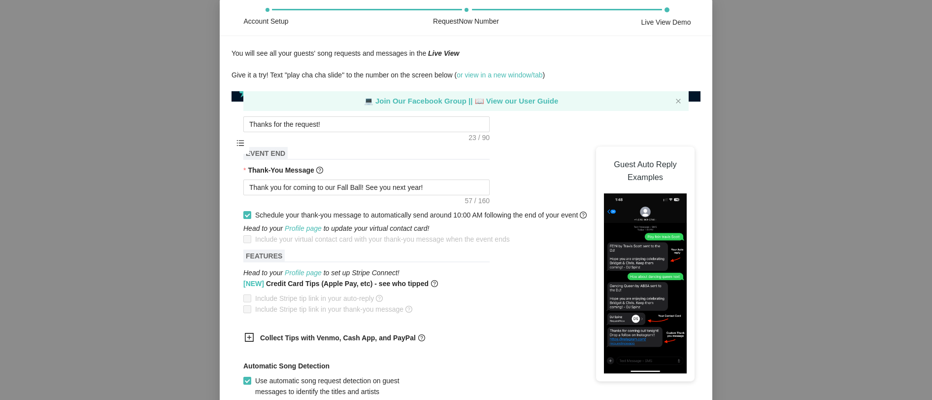
scroll to position [401, 0]
click at [452, 213] on span "Schedule your thank-you message to automatically send around 10:00 AM following…" at bounding box center [421, 213] width 332 height 8
click at [250, 213] on input "Schedule your thank-you message to automatically send around 10:00 AM following…" at bounding box center [246, 212] width 7 height 7
checkbox input "false"
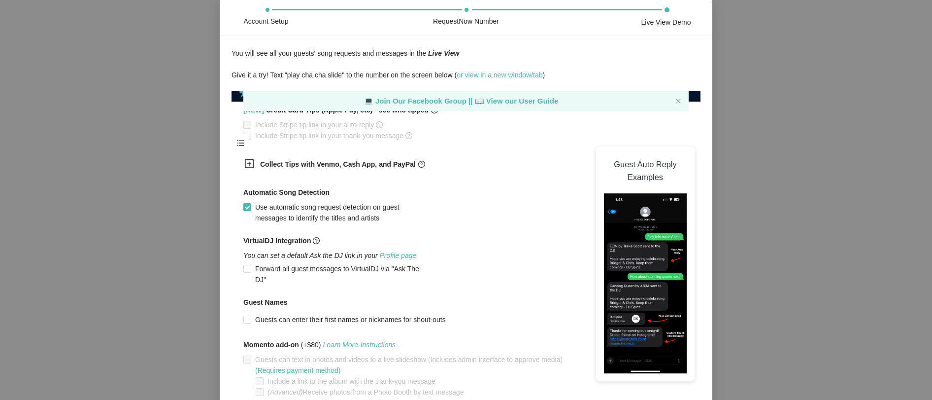
scroll to position [596, 0]
click at [377, 221] on span "Use automatic song request detection on guest messages to identify the titles a…" at bounding box center [340, 211] width 178 height 22
click at [250, 208] on input "Use automatic song request detection on guest messages to identify the titles a…" at bounding box center [246, 204] width 7 height 7
checkbox input "false"
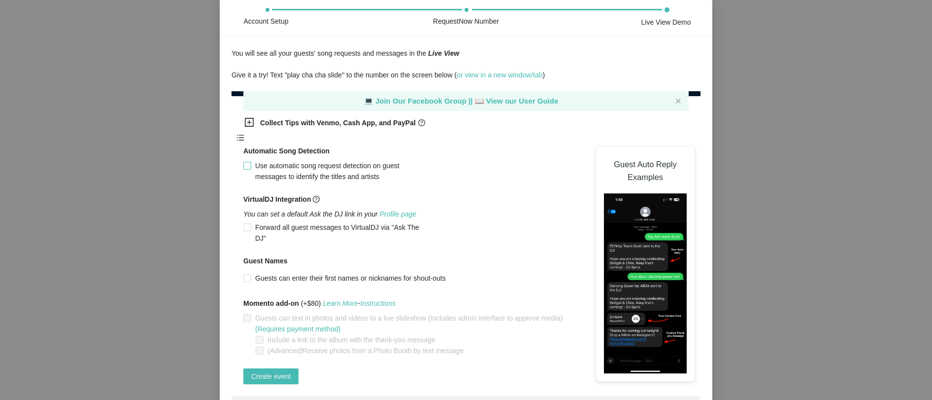
scroll to position [32, 0]
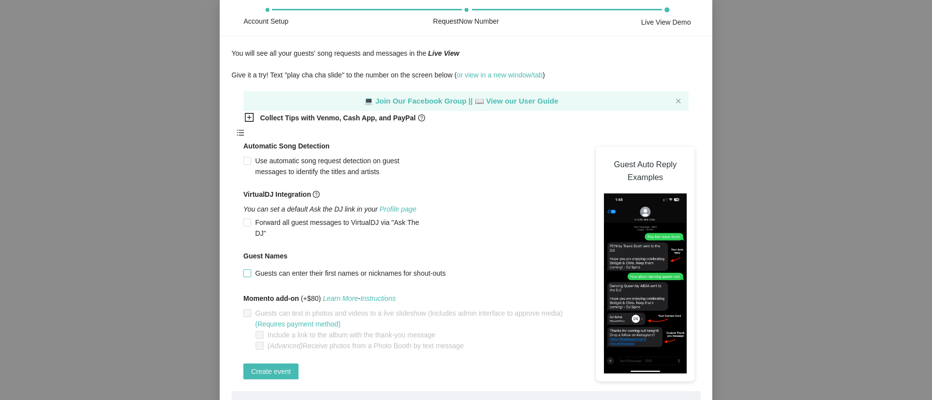
click at [444, 268] on span "Guests can enter their first names or nicknames for shout-outs" at bounding box center [350, 273] width 199 height 11
click at [250, 269] on input "Guests can enter their first names or nicknames for shout-outs" at bounding box center [246, 272] width 7 height 7
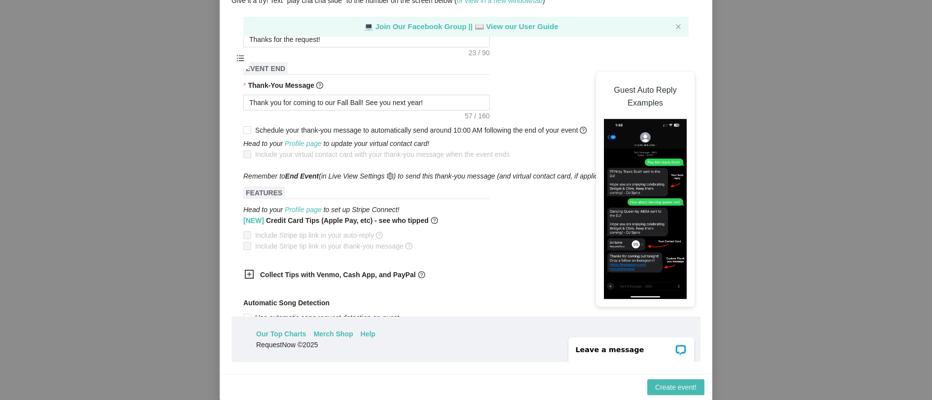
scroll to position [490, 0]
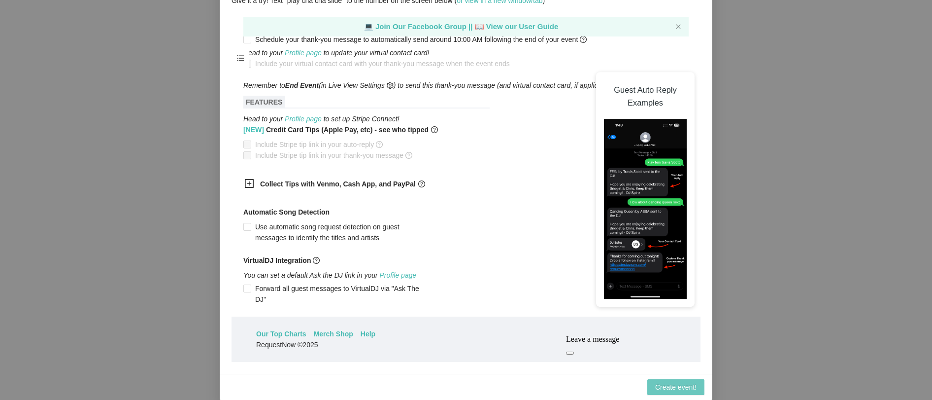
click at [678, 386] on span "Create event!" at bounding box center [675, 386] width 41 height 11
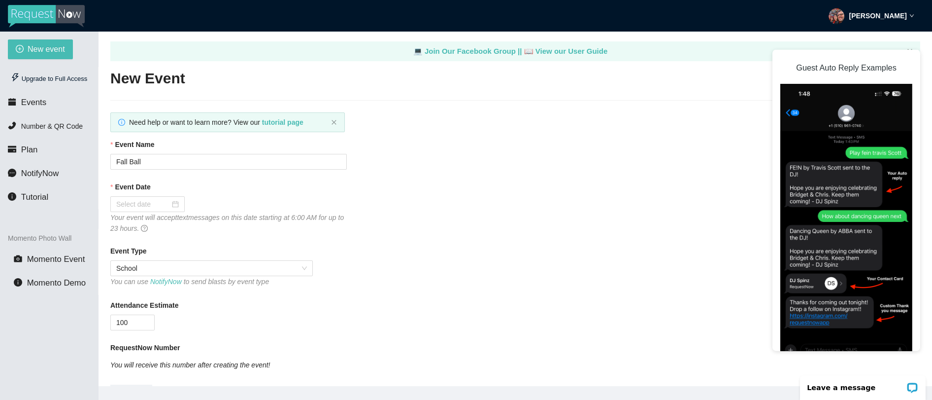
scroll to position [4, 0]
click at [165, 202] on div at bounding box center [147, 202] width 63 height 11
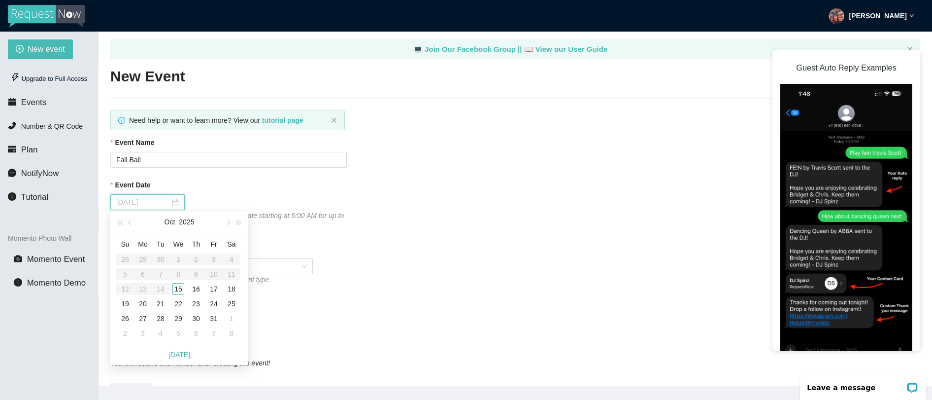
click at [192, 319] on div "30" at bounding box center [196, 318] width 12 height 12
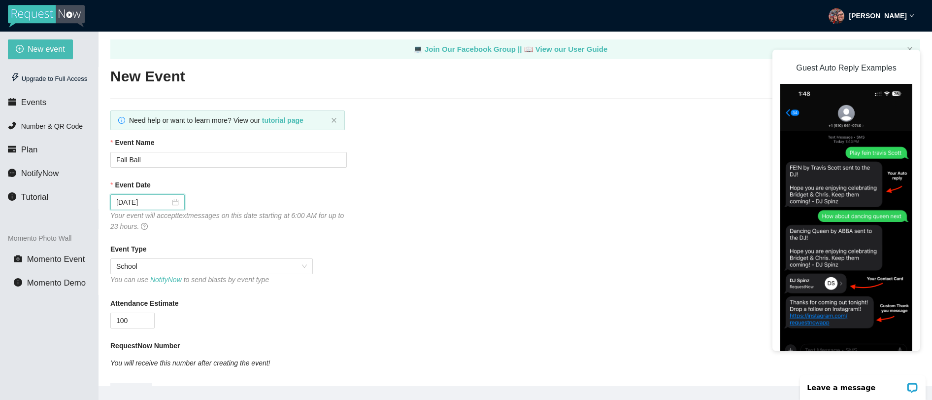
click at [219, 207] on div "10/30/2025" at bounding box center [228, 202] width 237 height 16
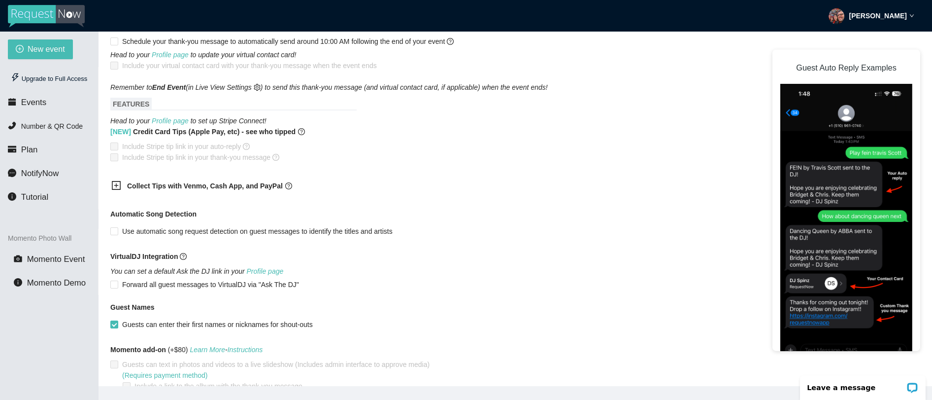
scroll to position [540, 0]
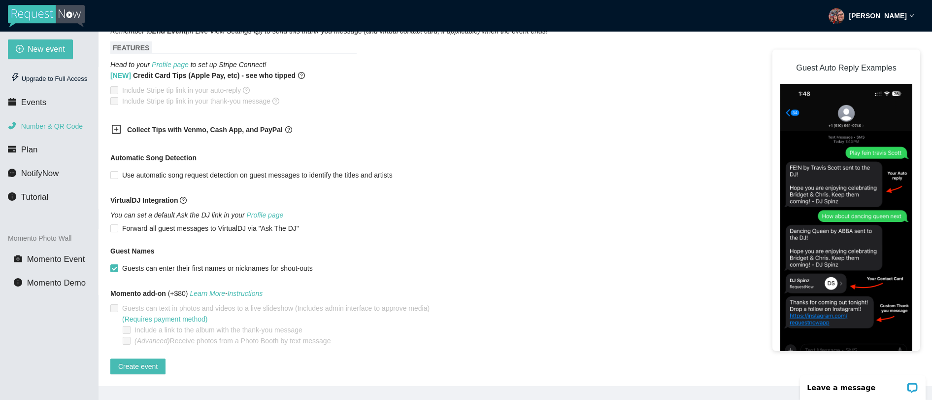
click at [45, 125] on span "Number & QR Code" at bounding box center [52, 126] width 62 height 8
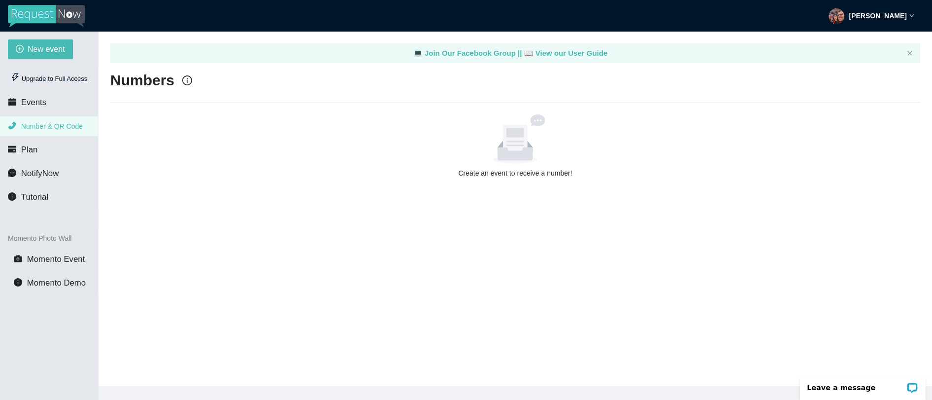
click at [524, 166] on div "Create an event to receive a number!" at bounding box center [515, 146] width 802 height 64
click at [912, 54] on icon "close" at bounding box center [910, 53] width 6 height 6
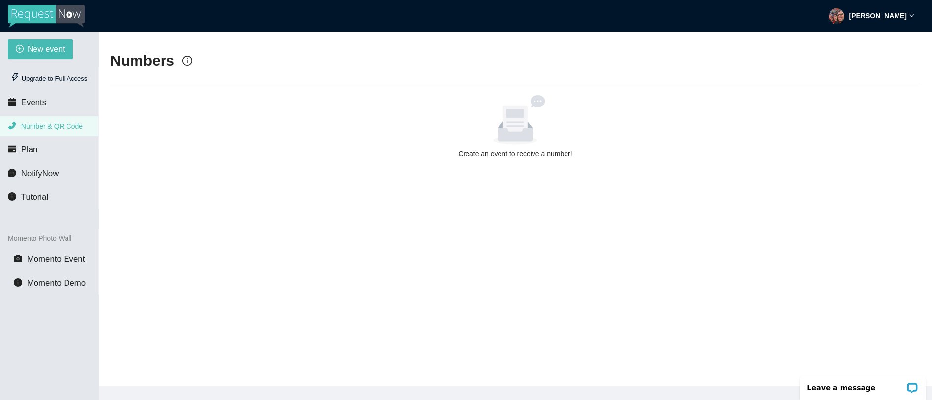
click at [494, 160] on main "Numbers Create an event to receive a number!" at bounding box center [516, 209] width 834 height 354
click at [59, 101] on li "Events" at bounding box center [49, 103] width 98 height 20
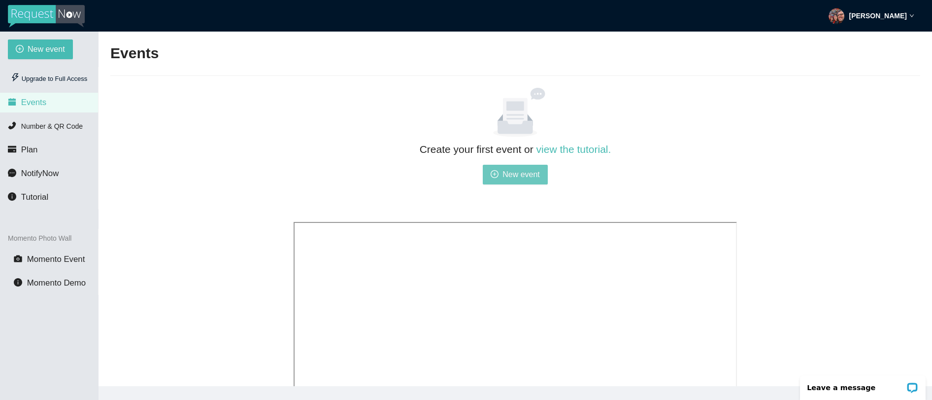
click at [514, 169] on span "New event" at bounding box center [521, 174] width 37 height 12
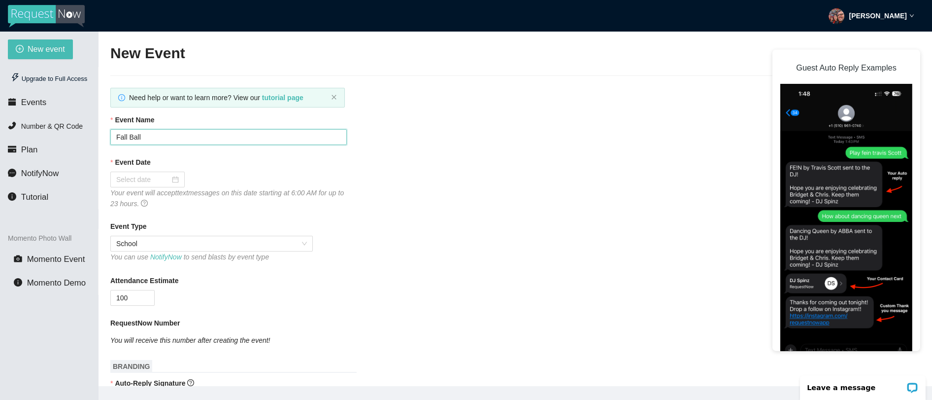
click at [151, 138] on input "Fall Ball" at bounding box center [228, 137] width 237 height 16
click at [167, 178] on div at bounding box center [147, 179] width 63 height 11
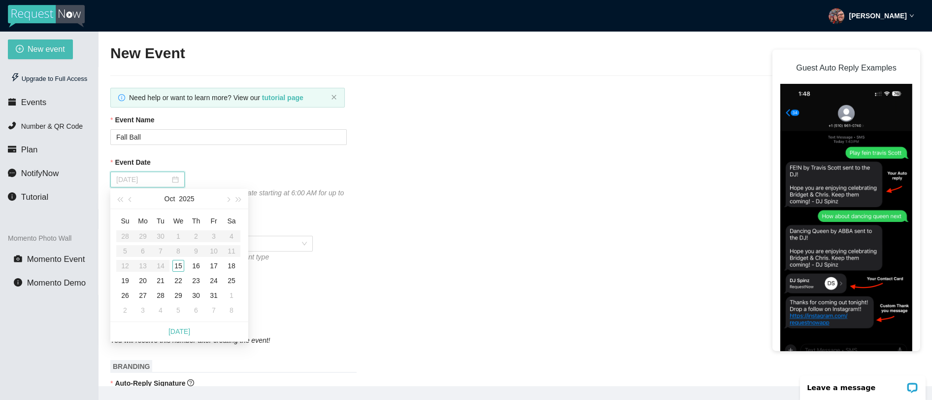
click at [199, 292] on div "30" at bounding box center [196, 295] width 12 height 12
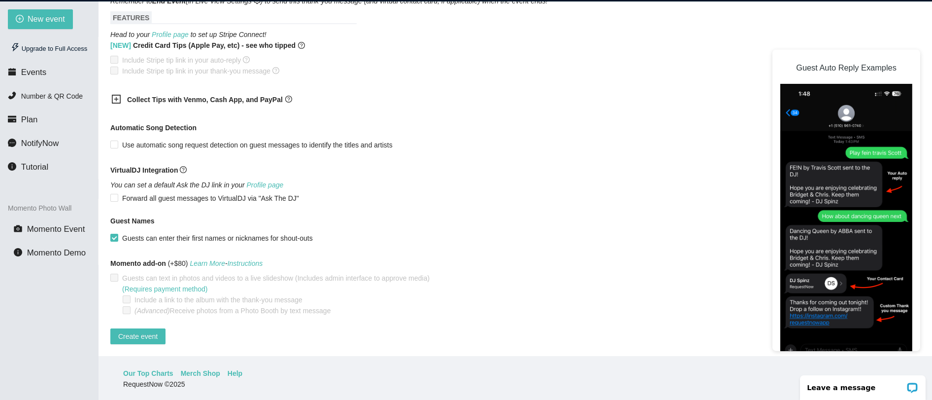
scroll to position [32, 0]
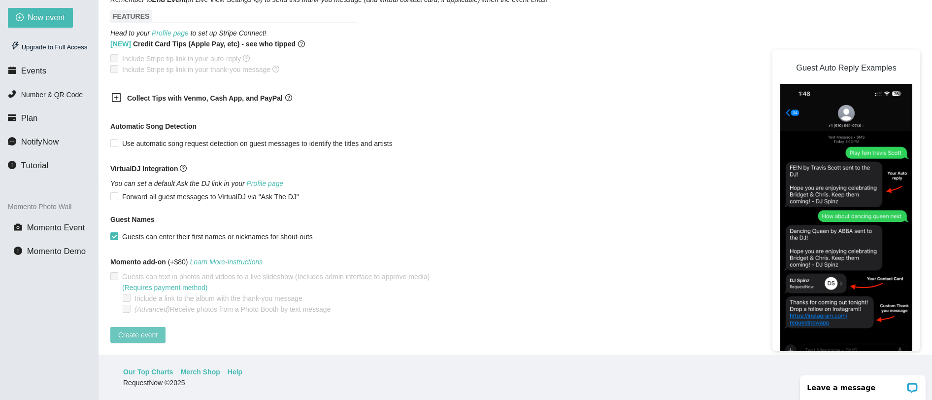
click at [143, 329] on span "Create event" at bounding box center [137, 334] width 39 height 11
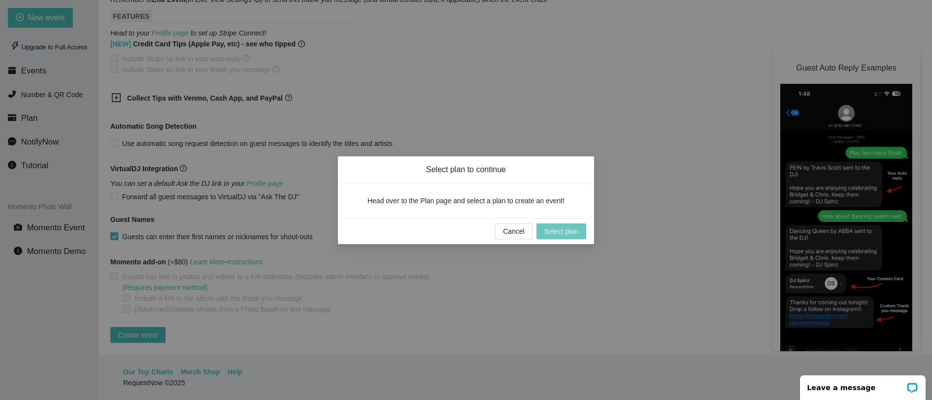
click at [561, 234] on span "Select plan" at bounding box center [561, 231] width 34 height 11
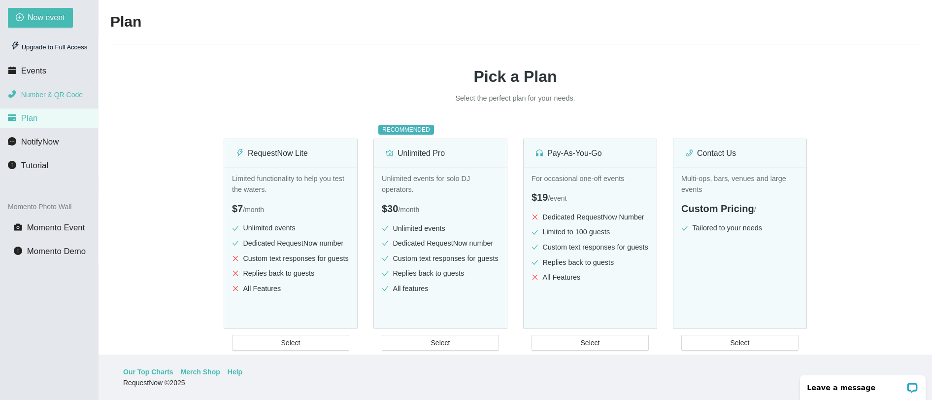
click at [60, 93] on span "Number & QR Code" at bounding box center [52, 95] width 62 height 8
